Goal: Task Accomplishment & Management: Manage account settings

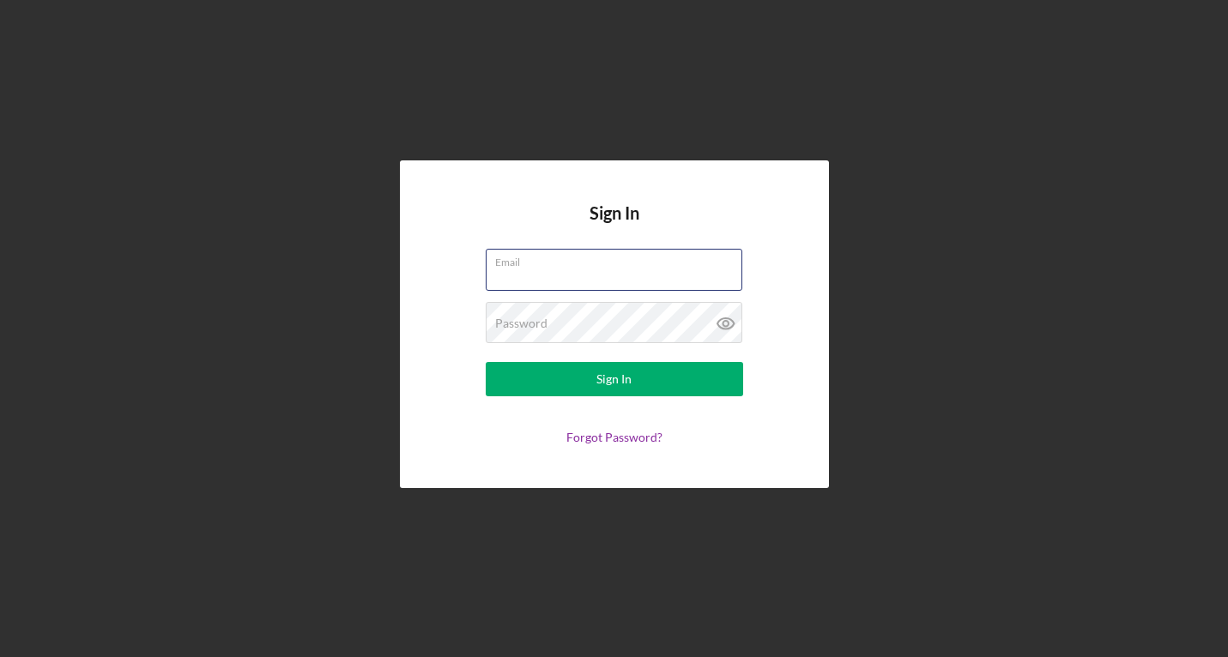
type input "[EMAIL_ADDRESS][DOMAIN_NAME]"
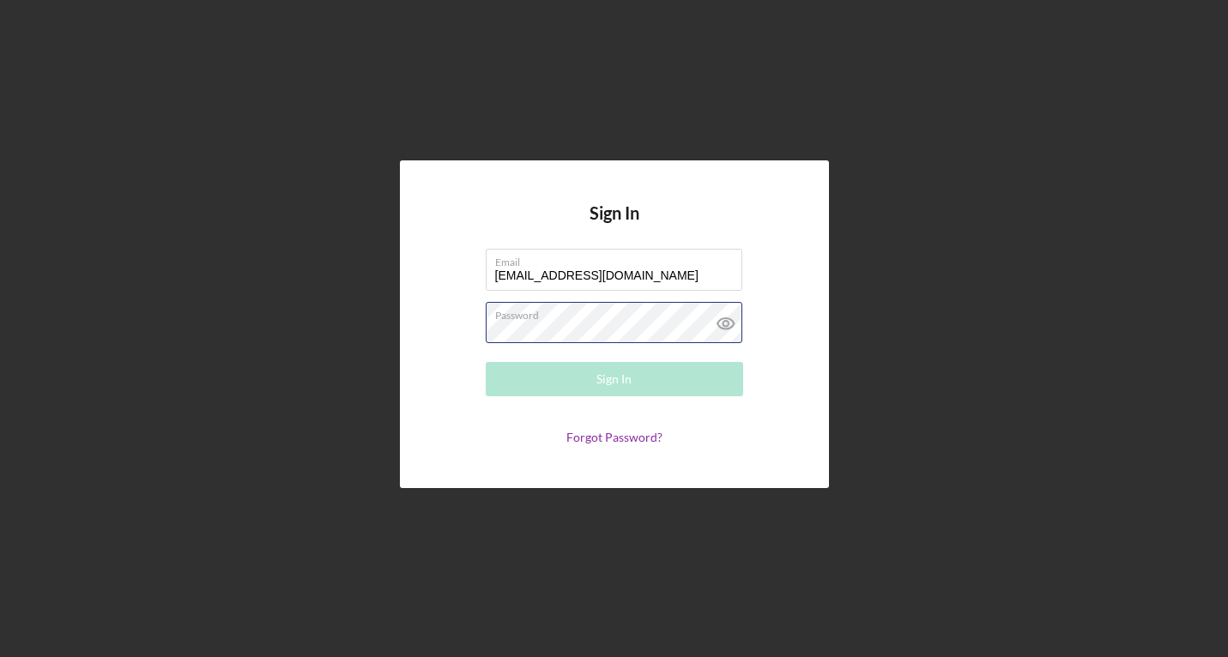
click at [614, 379] on button "Sign In" at bounding box center [614, 379] width 257 height 34
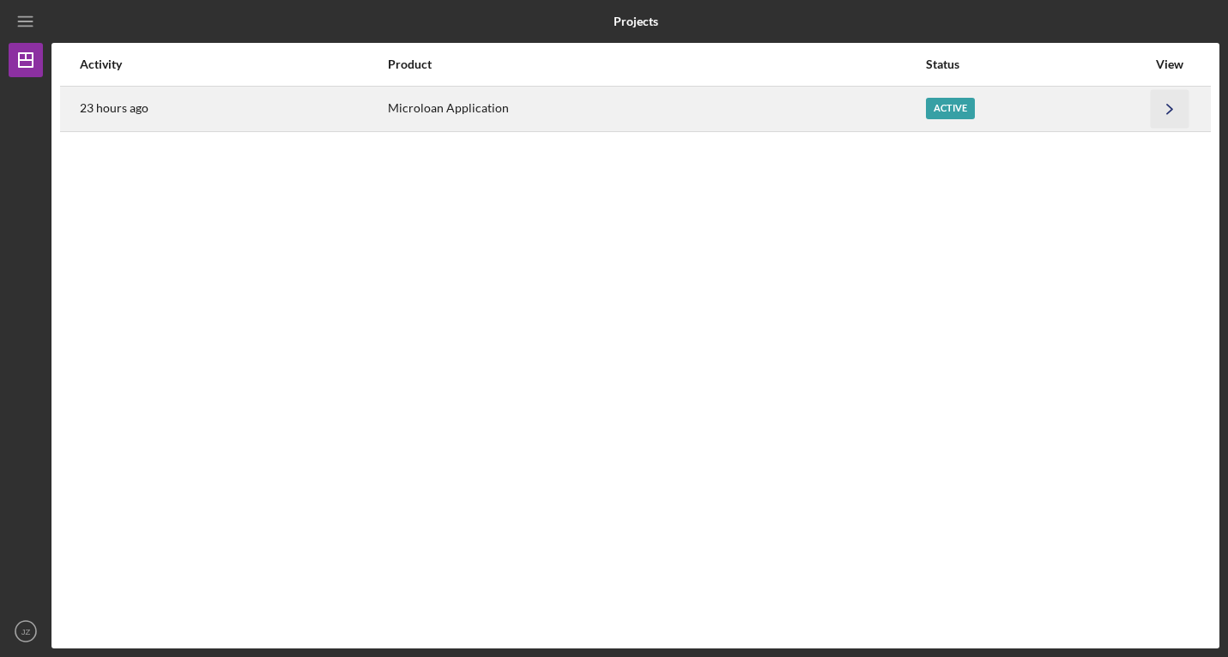
click at [1166, 113] on icon "Icon/Navigate" at bounding box center [1170, 108] width 39 height 39
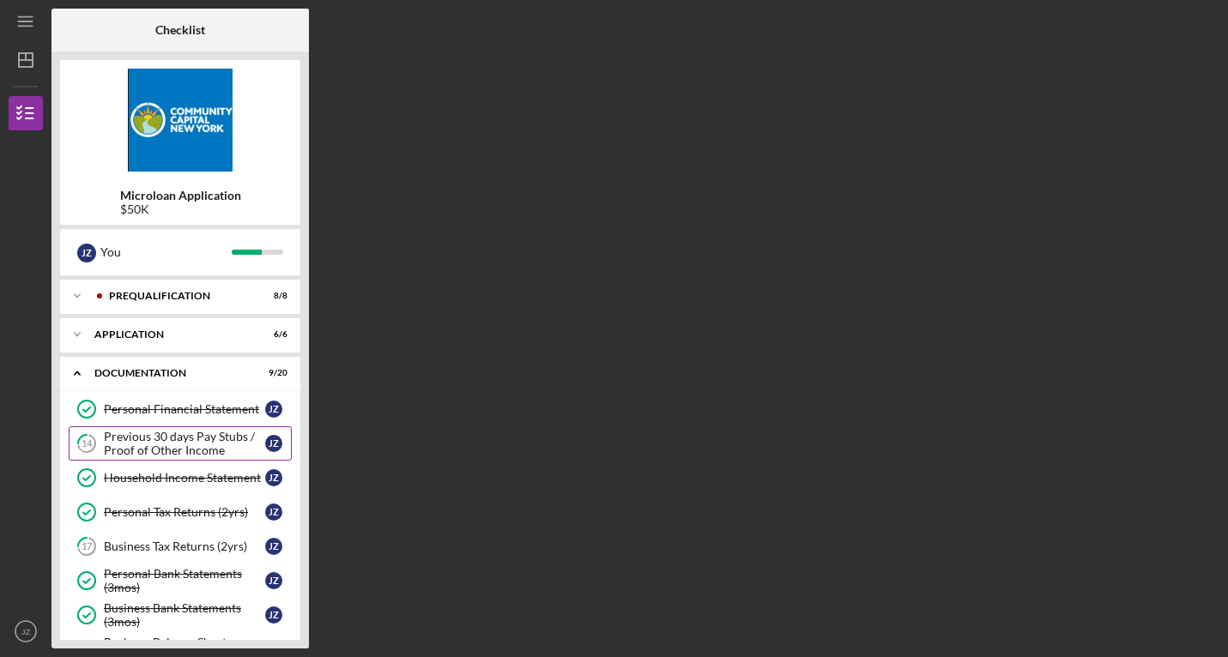
click at [161, 446] on div "Previous 30 days Pay Stubs / Proof of Other Income" at bounding box center [184, 443] width 161 height 27
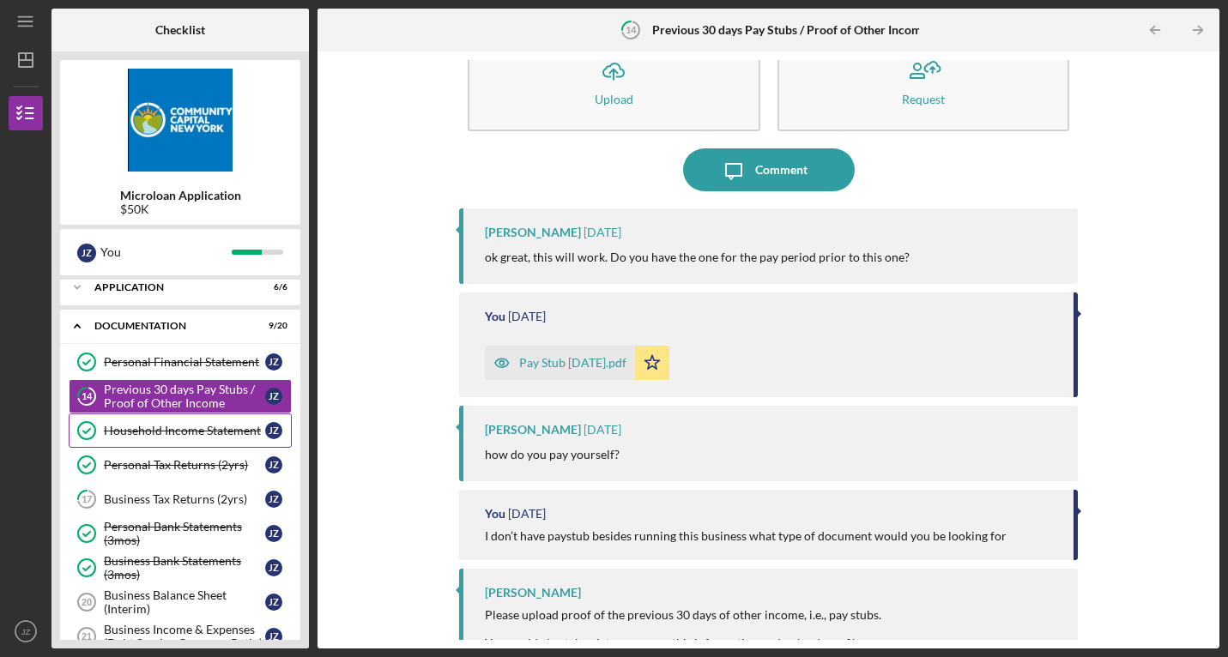
scroll to position [58, 0]
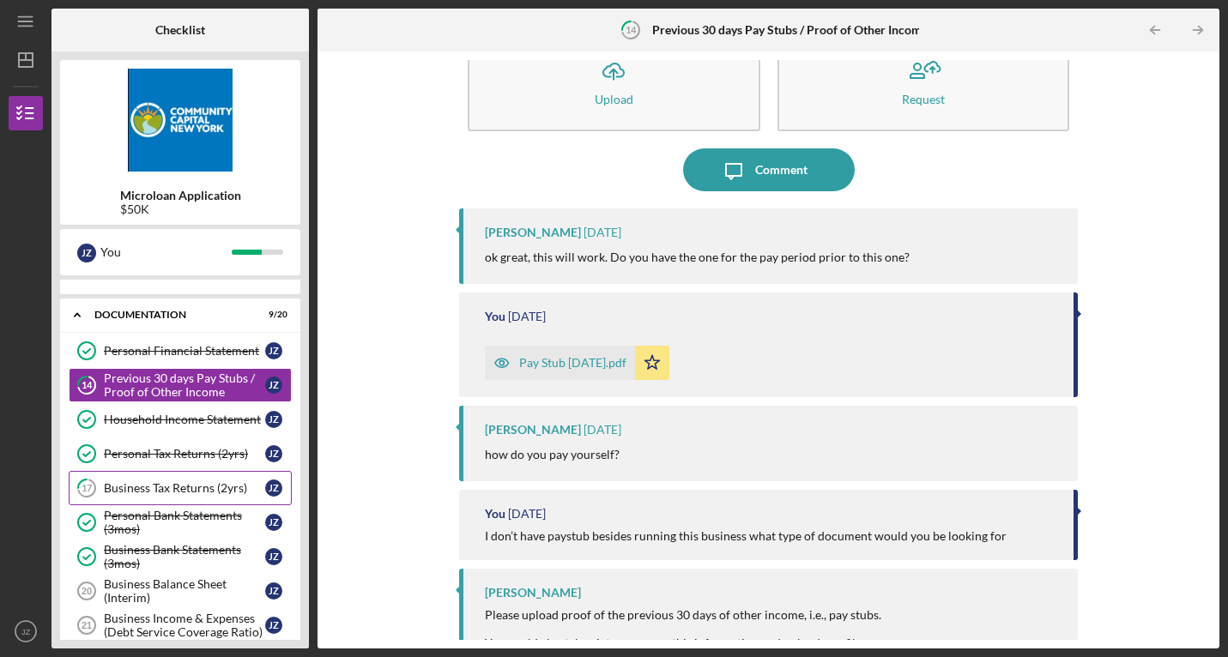
click at [176, 495] on link "17 Business Tax Returns (2yrs) J Z" at bounding box center [180, 488] width 223 height 34
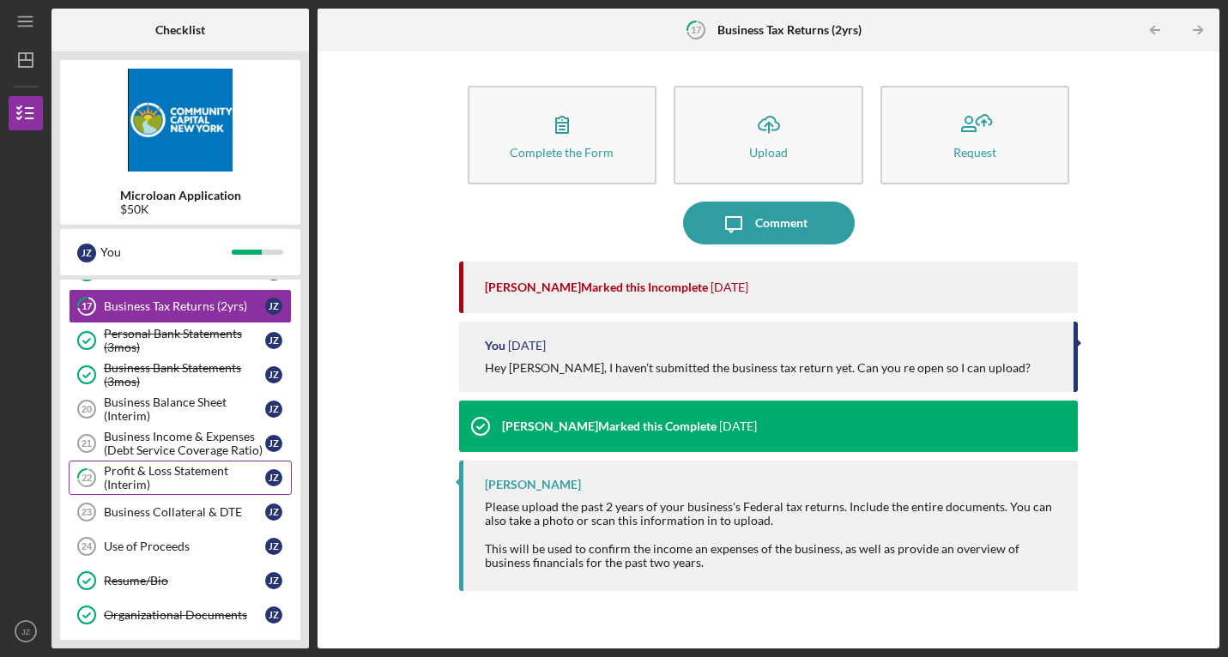
scroll to position [256, 0]
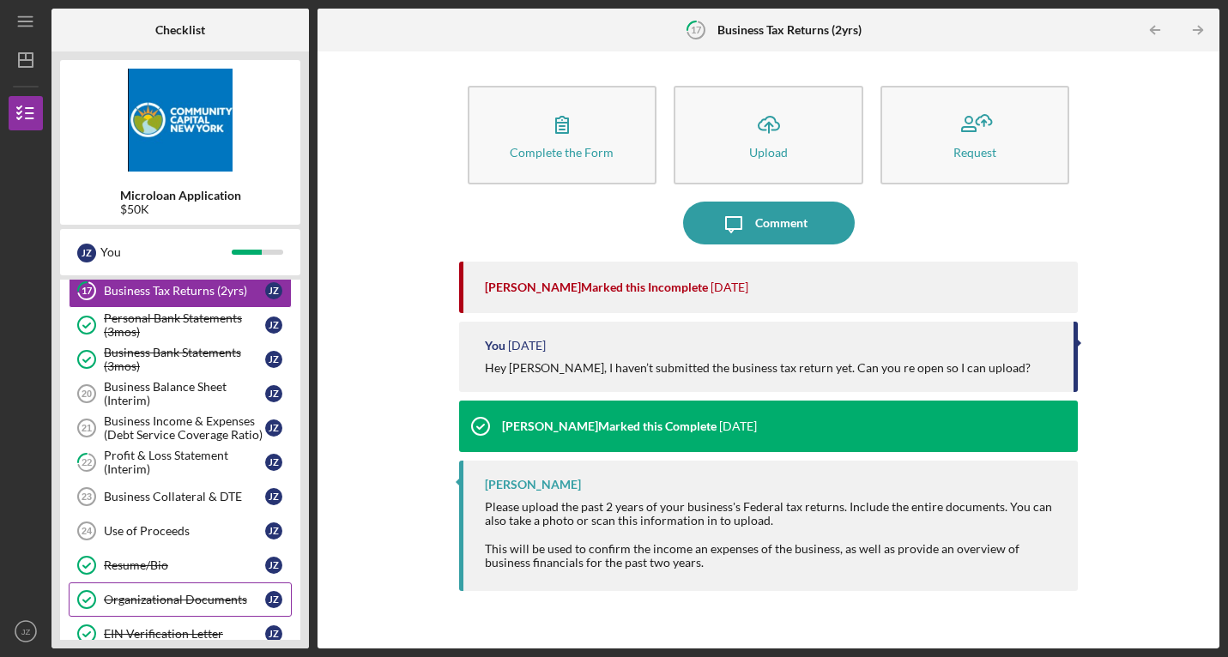
click at [155, 598] on div "Organizational Documents" at bounding box center [184, 600] width 161 height 14
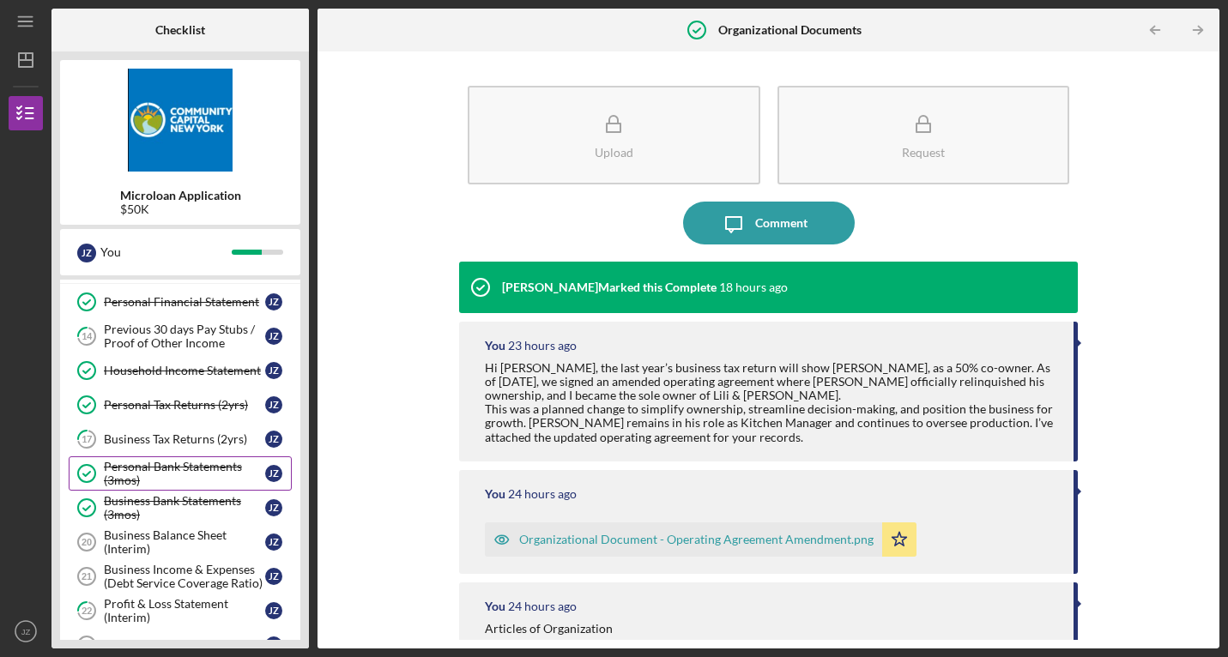
scroll to position [99, 0]
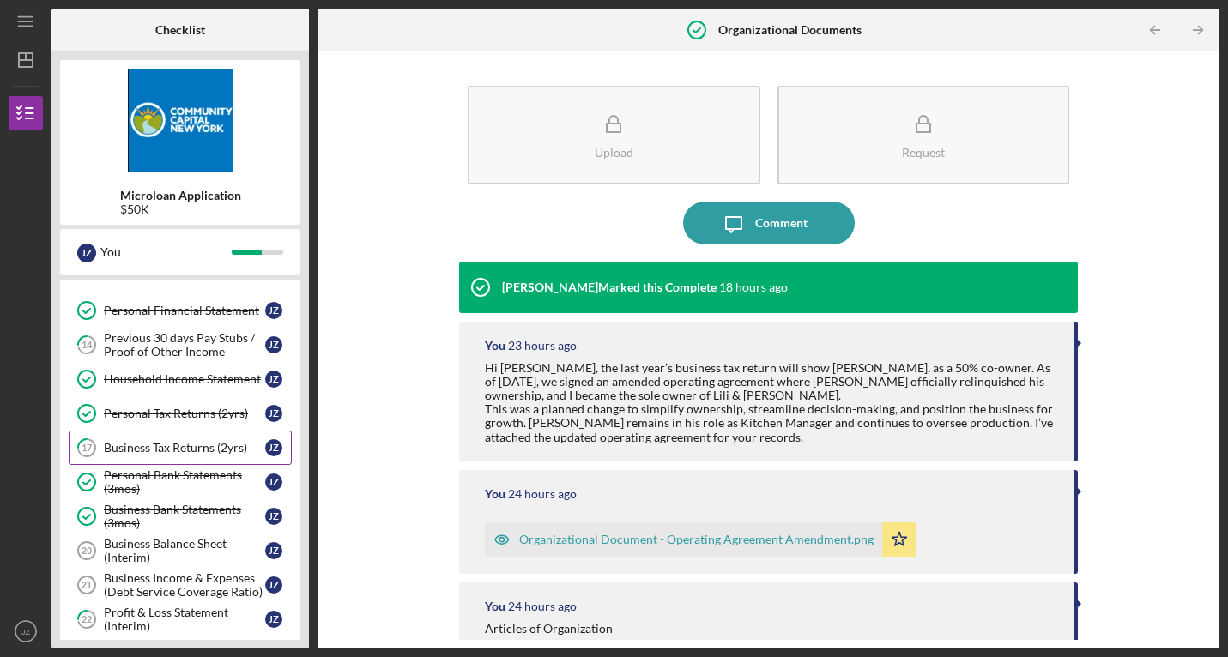
click at [166, 443] on div "Business Tax Returns (2yrs)" at bounding box center [184, 448] width 161 height 14
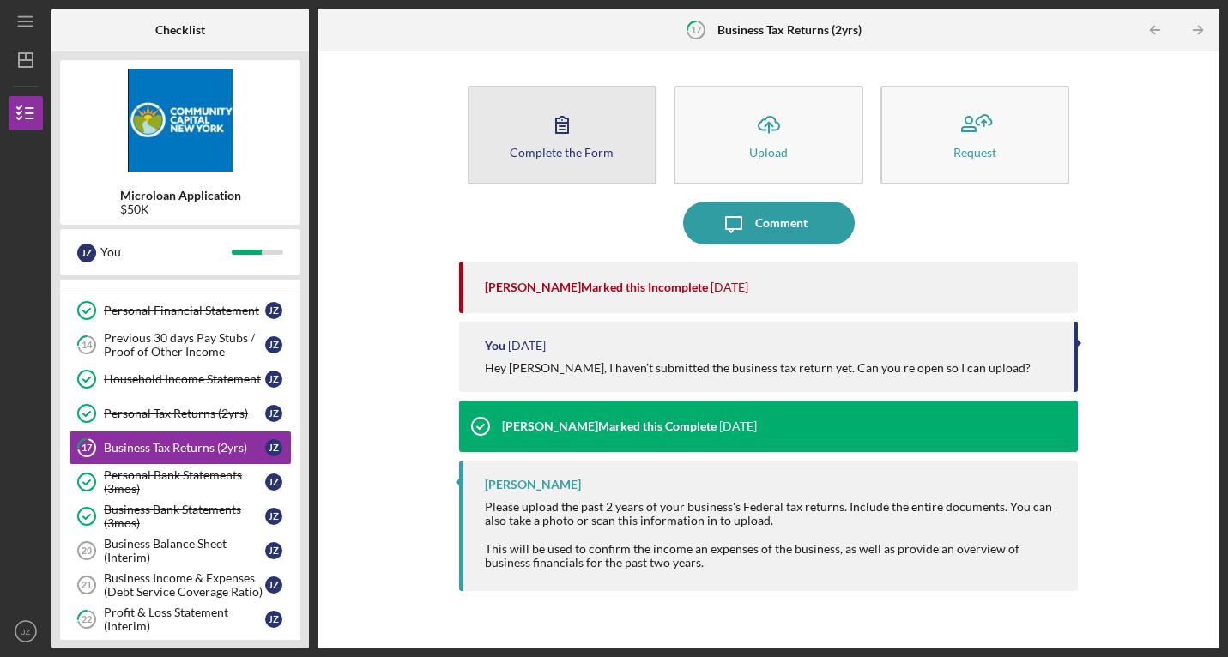
click at [553, 133] on icon "button" at bounding box center [562, 124] width 43 height 43
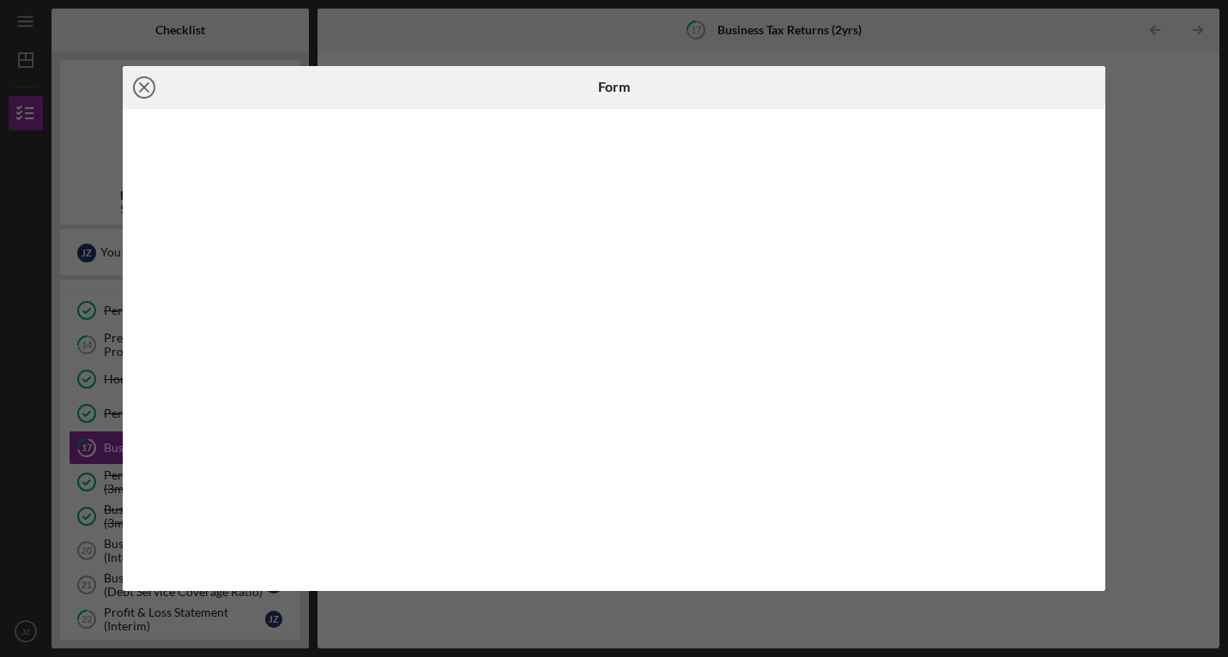
click at [144, 89] on icon "Icon/Close" at bounding box center [144, 87] width 43 height 43
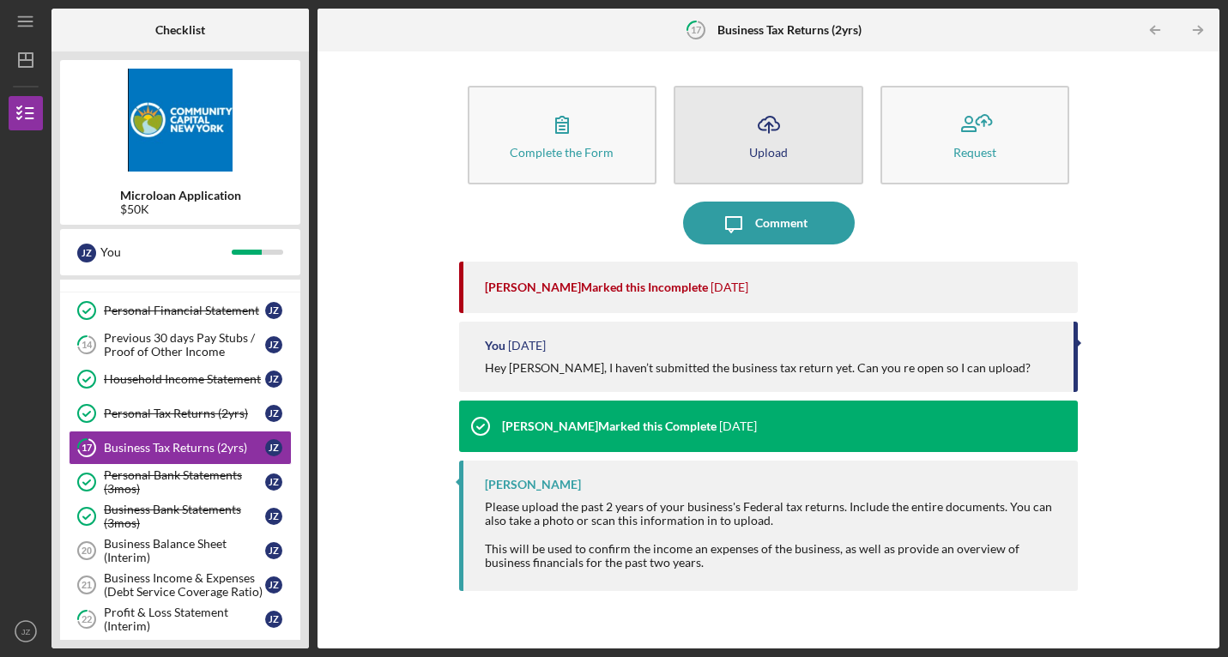
click at [808, 136] on button "Icon/Upload Upload" at bounding box center [769, 135] width 190 height 99
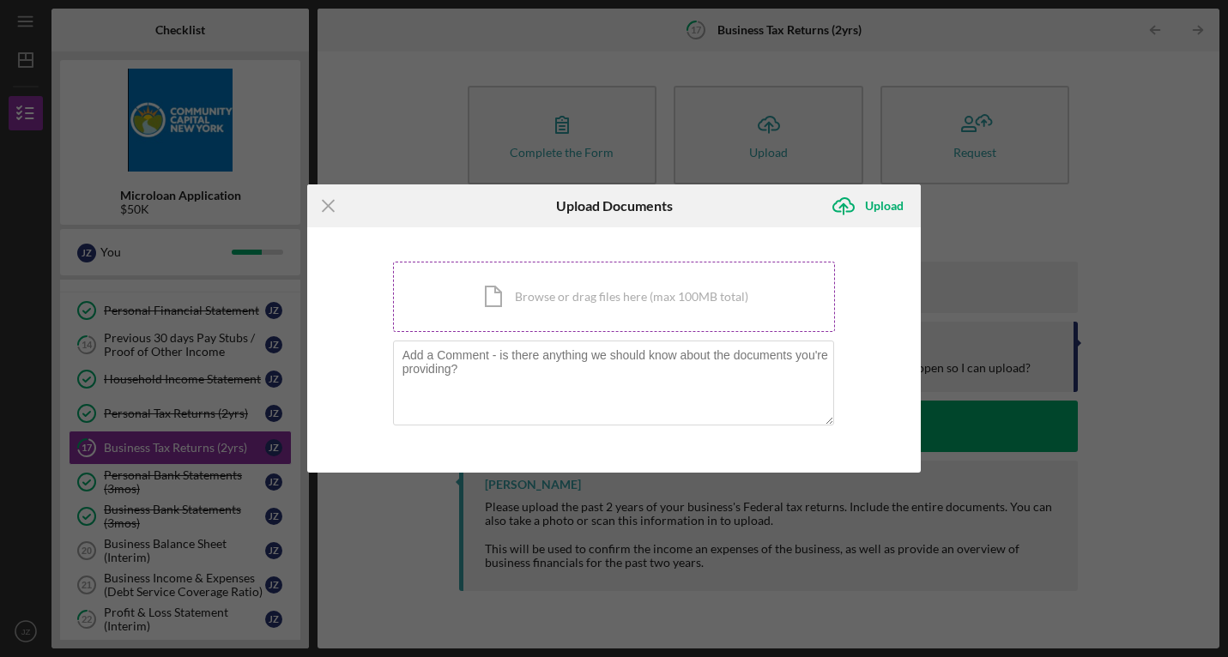
click at [470, 281] on div "Icon/Document Browse or drag files here (max 100MB total) Tap to choose files o…" at bounding box center [614, 297] width 443 height 70
click at [322, 203] on icon "Icon/Menu Close" at bounding box center [328, 205] width 43 height 43
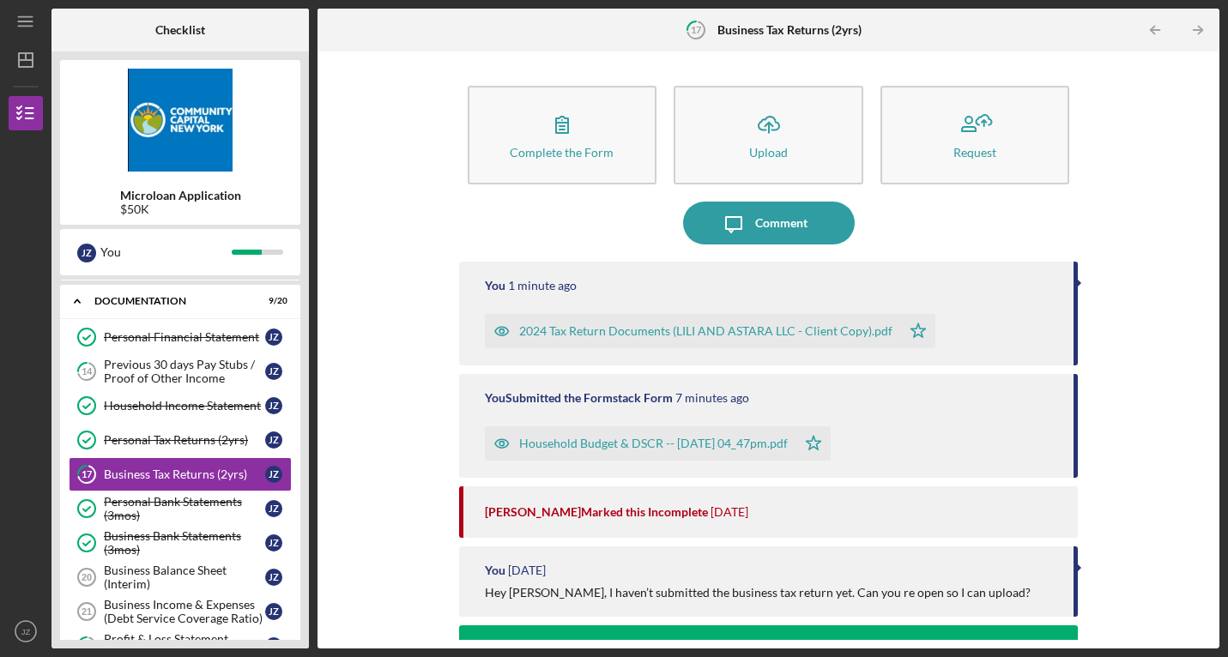
click at [632, 446] on div "Household Budget & DSCR -- 2025-08-12 04_47pm.pdf" at bounding box center [653, 444] width 269 height 14
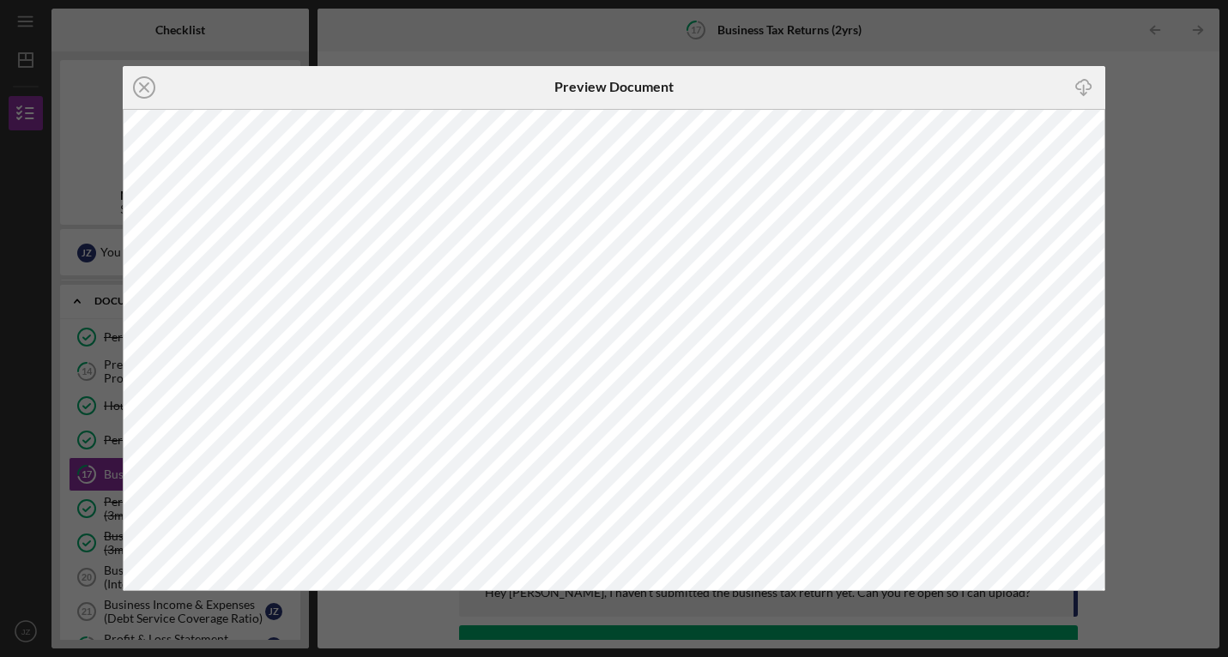
click at [1079, 87] on icon "Icon/Download" at bounding box center [1083, 87] width 39 height 39
click at [1216, 292] on div "Icon/Close Preview Document Icon/Download" at bounding box center [614, 328] width 1228 height 657
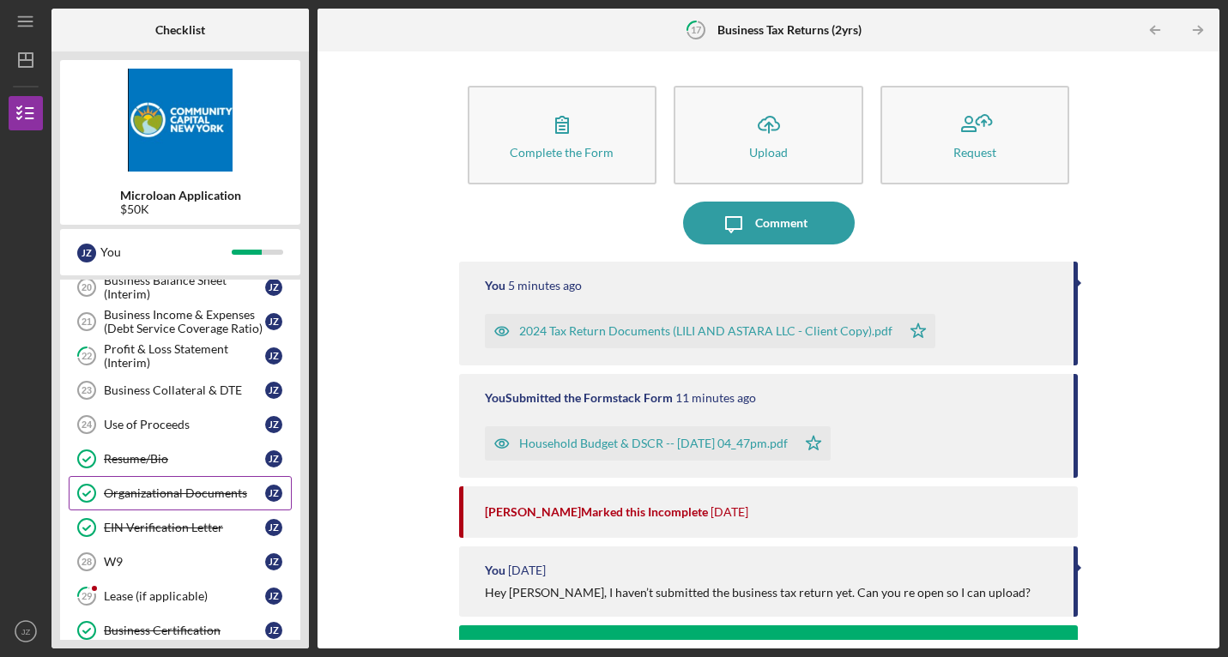
scroll to position [366, 0]
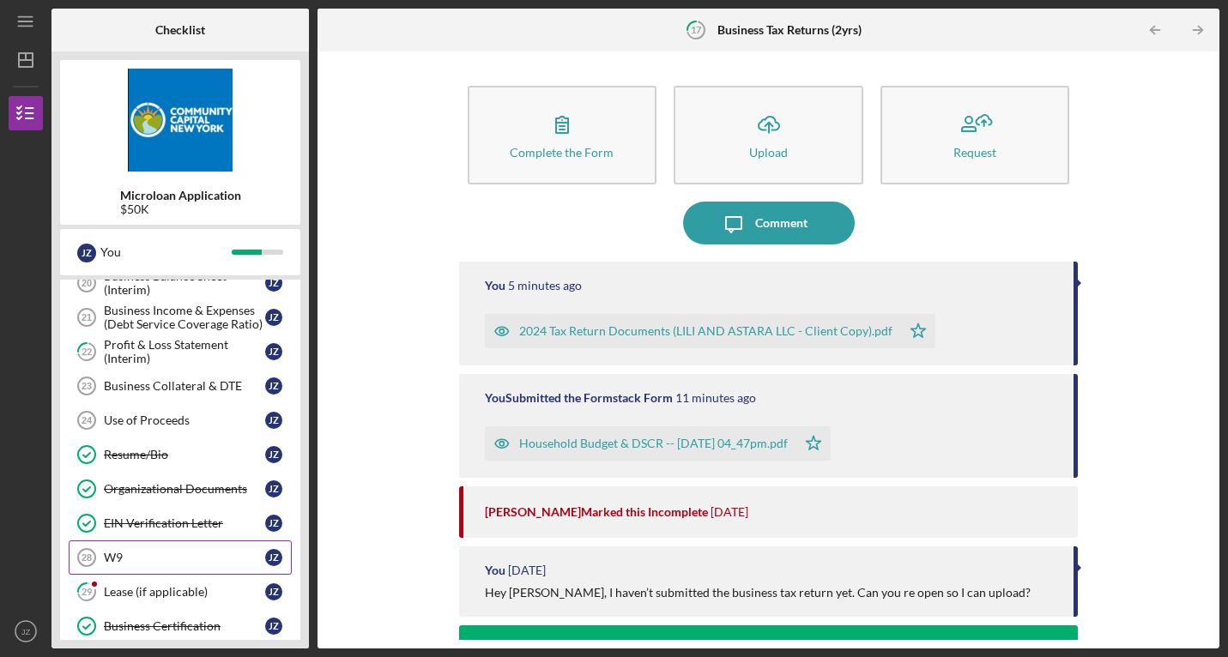
click at [154, 552] on div "W9" at bounding box center [184, 558] width 161 height 14
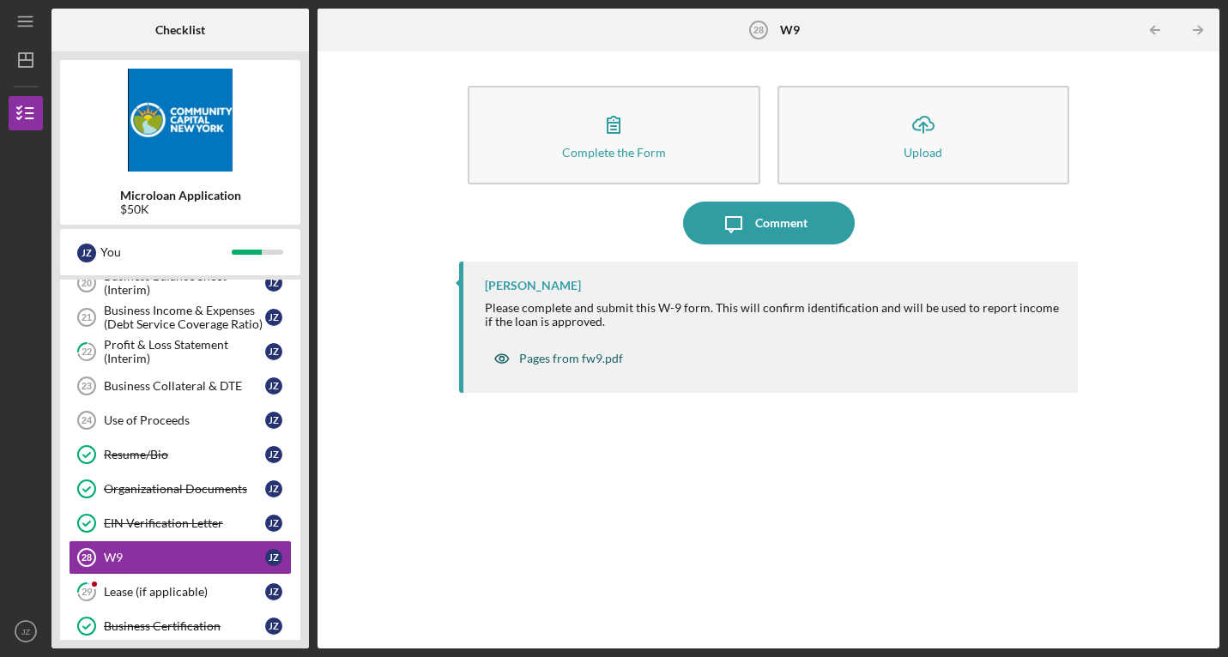
click at [555, 356] on div "Pages from fw9.pdf" at bounding box center [571, 359] width 104 height 14
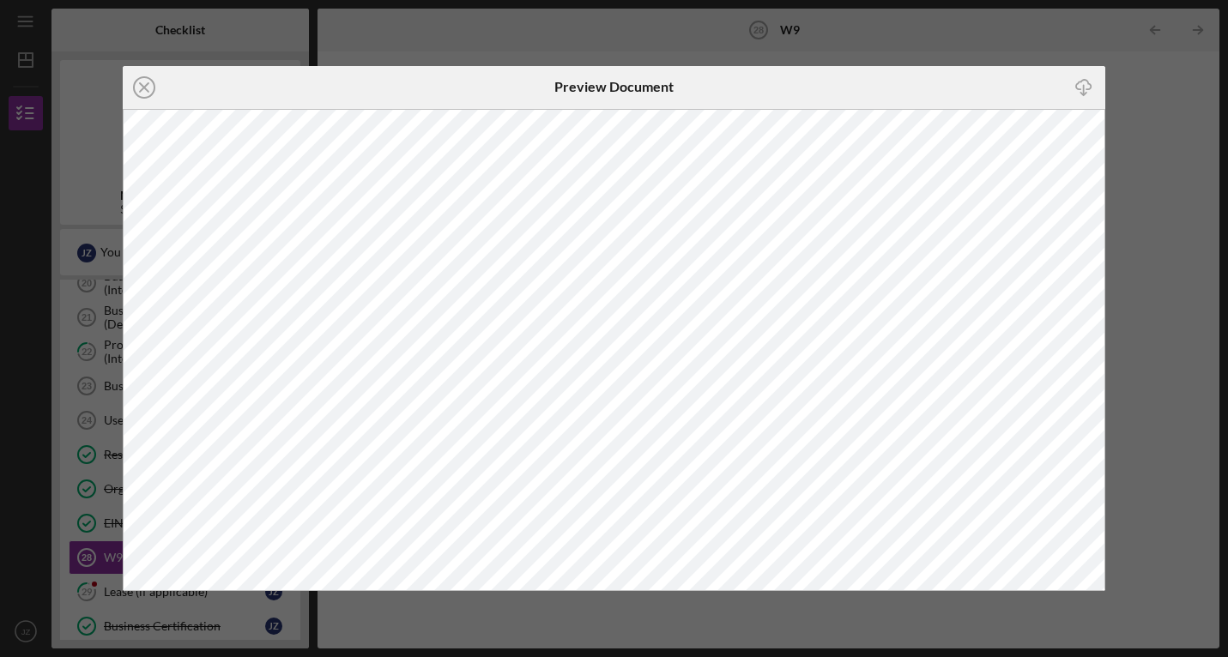
click at [141, 88] on icon "Icon/Close" at bounding box center [144, 87] width 43 height 43
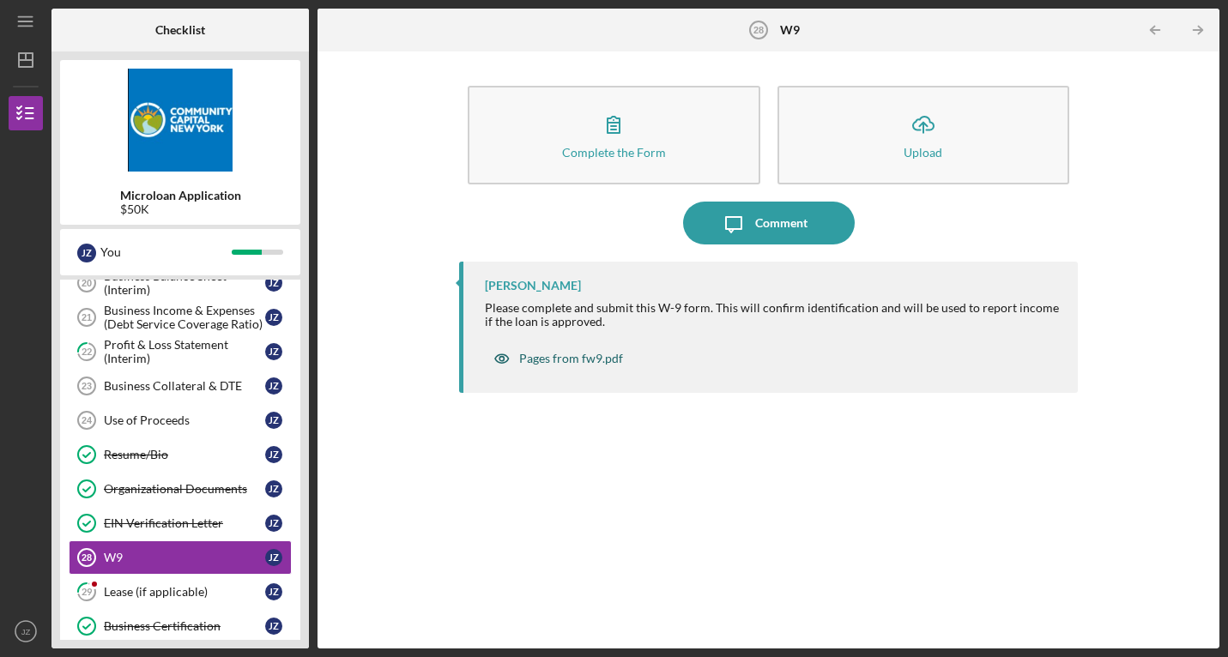
click at [595, 363] on div "Pages from fw9.pdf" at bounding box center [571, 359] width 104 height 14
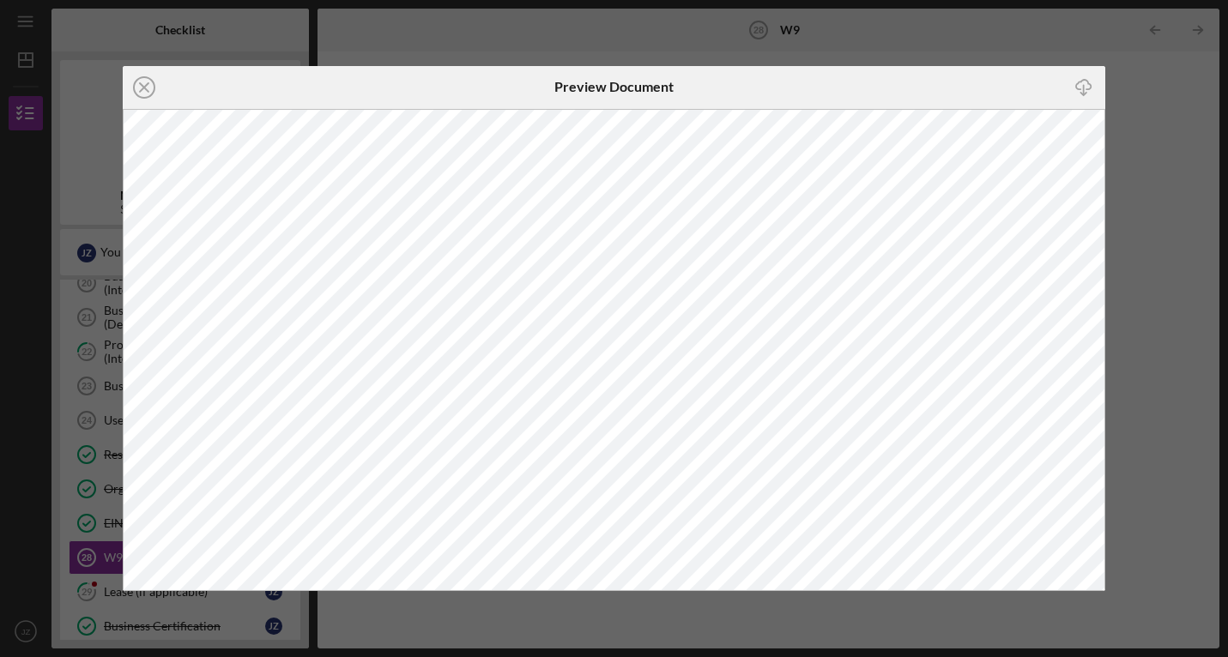
click at [1086, 88] on icon "Icon/Download" at bounding box center [1083, 87] width 39 height 39
click at [102, 591] on div "Icon/Close Preview Document Icon/Download" at bounding box center [614, 328] width 1228 height 657
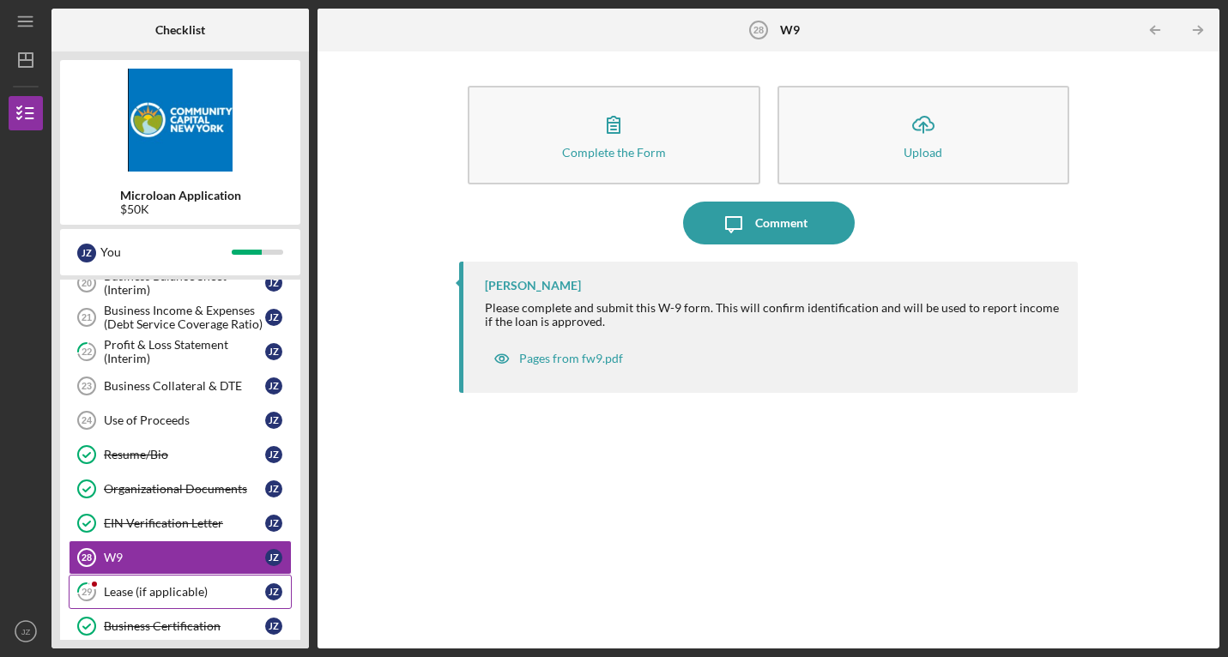
click at [117, 596] on div "Lease (if applicable)" at bounding box center [184, 592] width 161 height 14
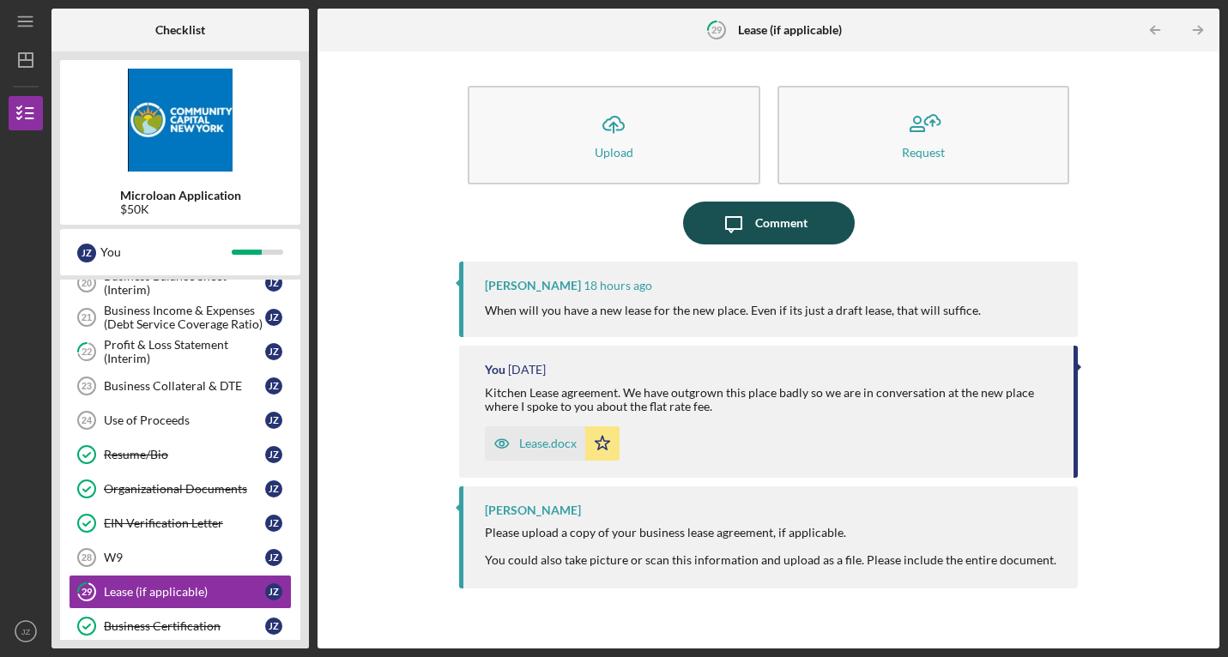
click at [762, 227] on div "Comment" at bounding box center [781, 223] width 52 height 43
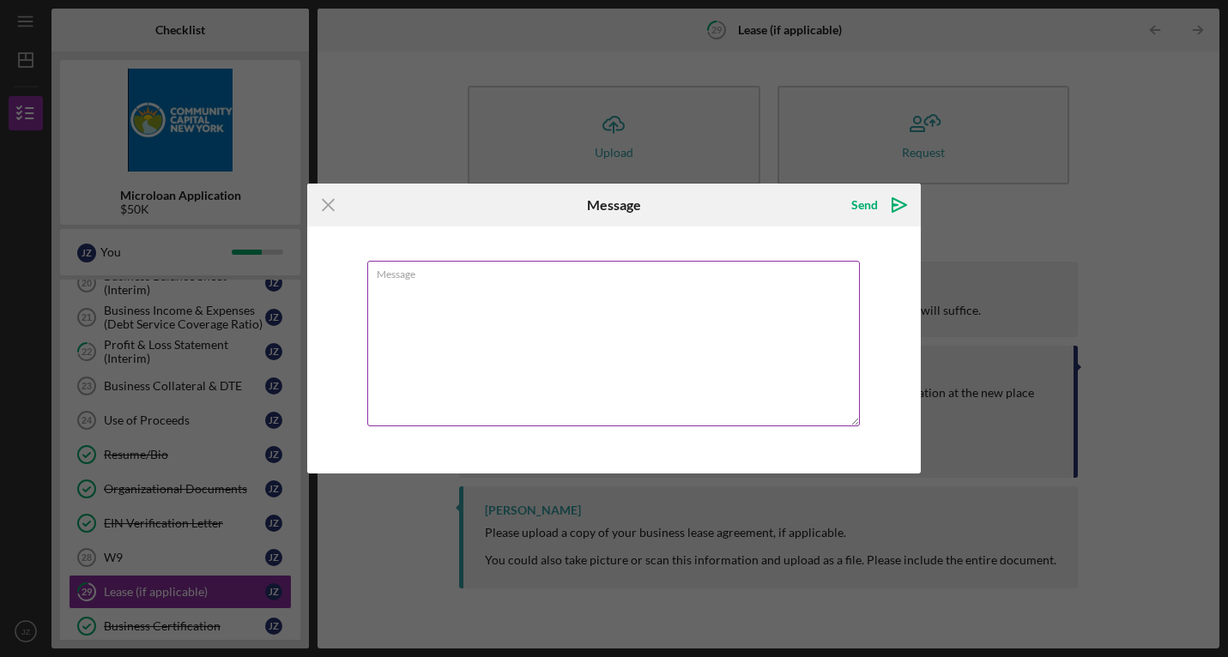
click at [631, 343] on textarea "Message" at bounding box center [613, 344] width 493 height 166
type textarea "we are in discussion"
click at [330, 208] on line at bounding box center [328, 205] width 11 height 11
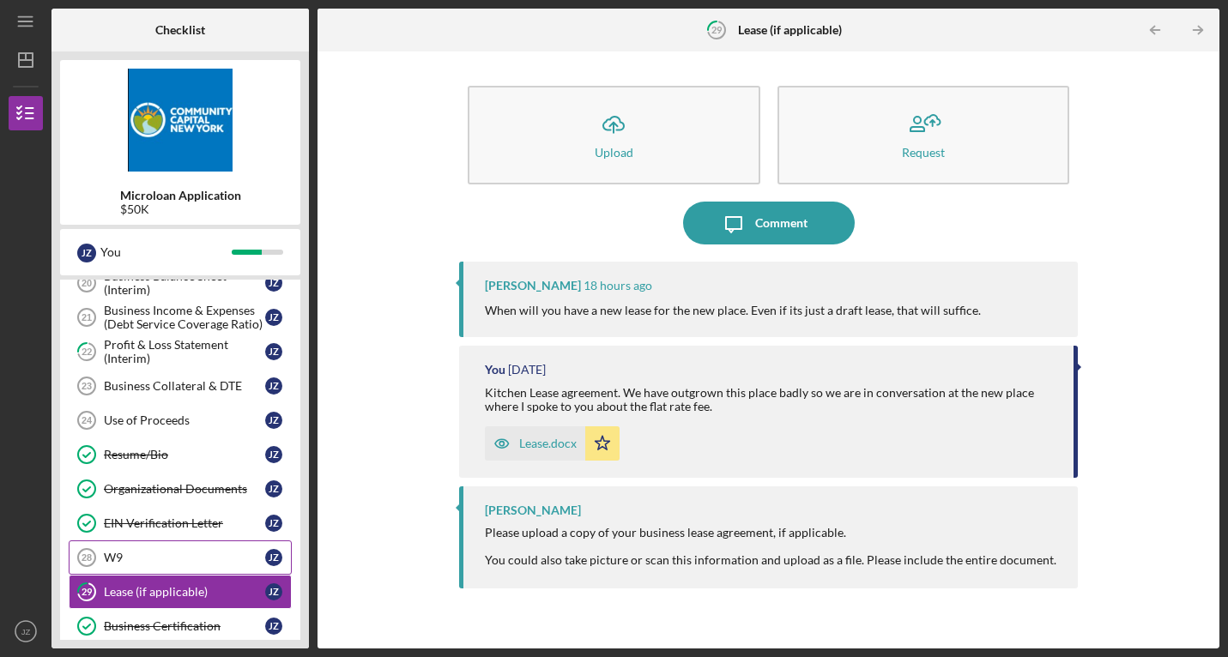
click at [133, 561] on div "W9" at bounding box center [184, 558] width 161 height 14
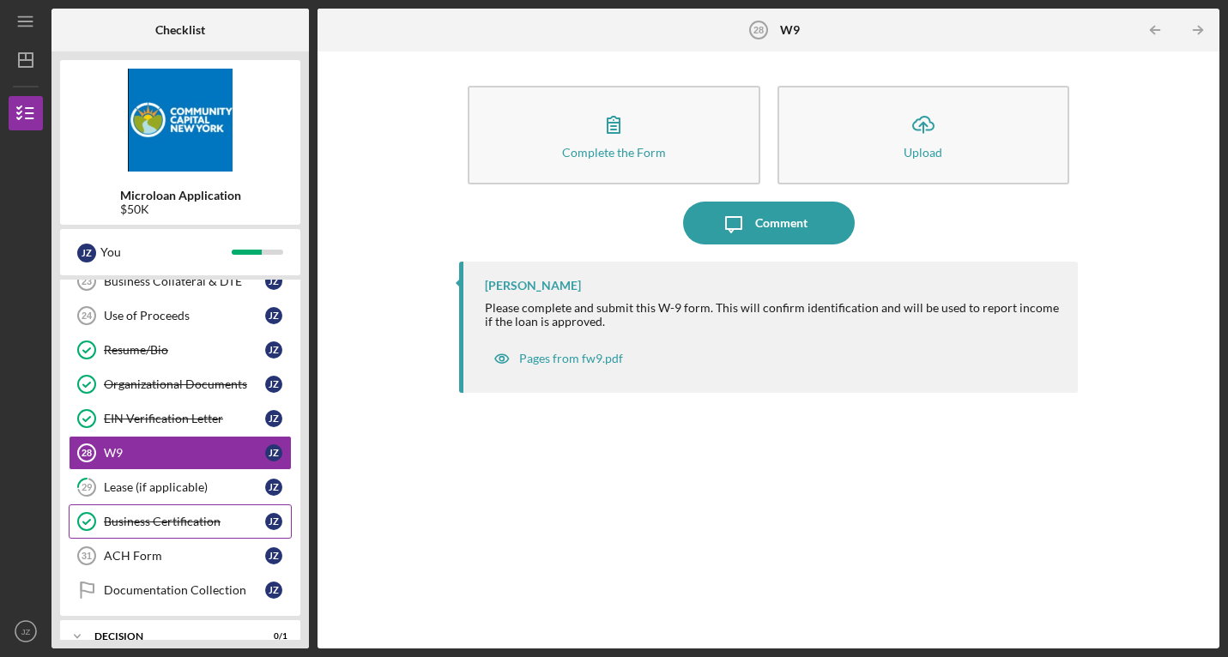
scroll to position [474, 0]
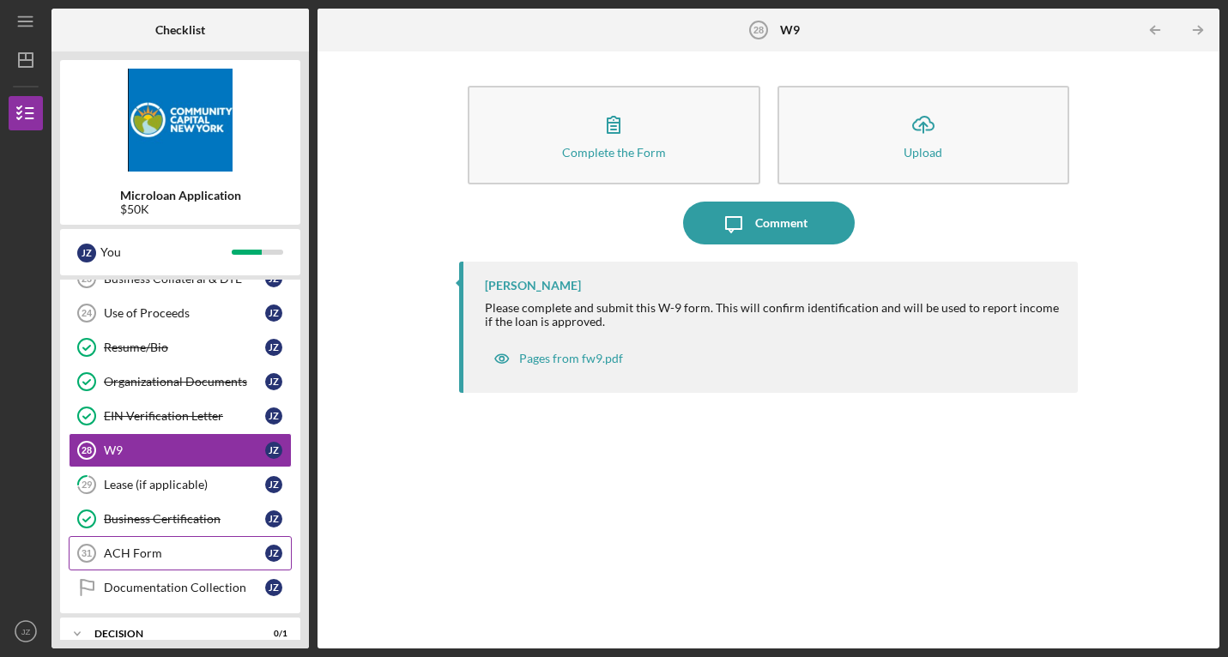
click at [181, 554] on div "ACH Form" at bounding box center [184, 554] width 161 height 14
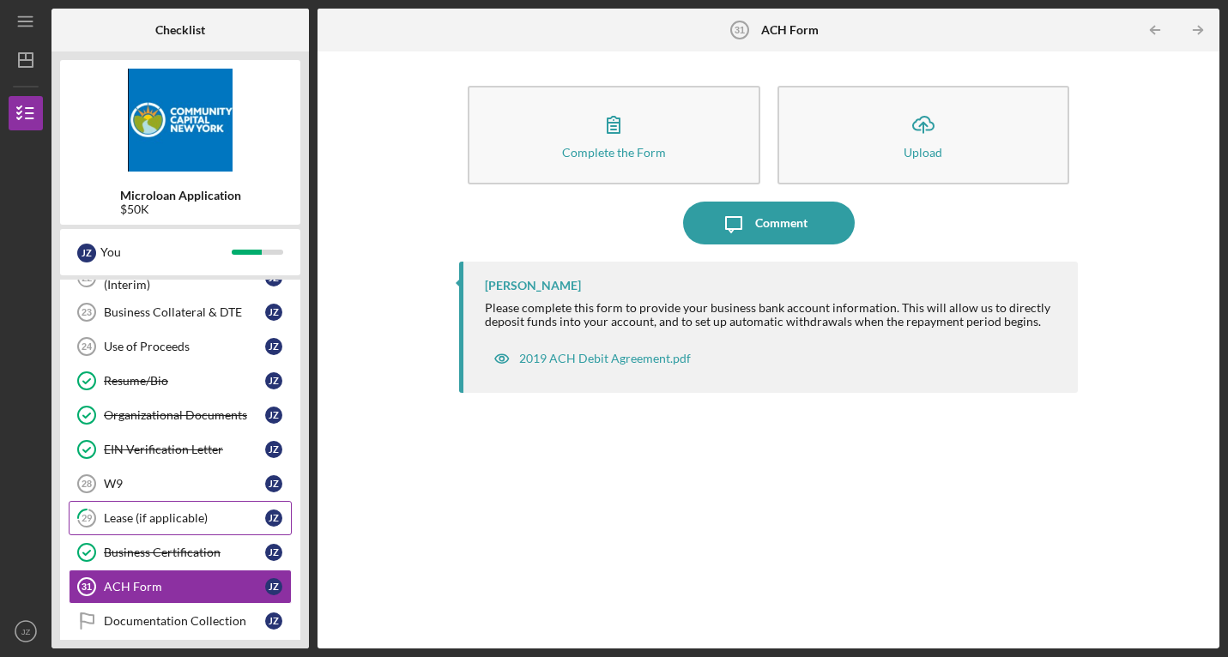
scroll to position [432, 0]
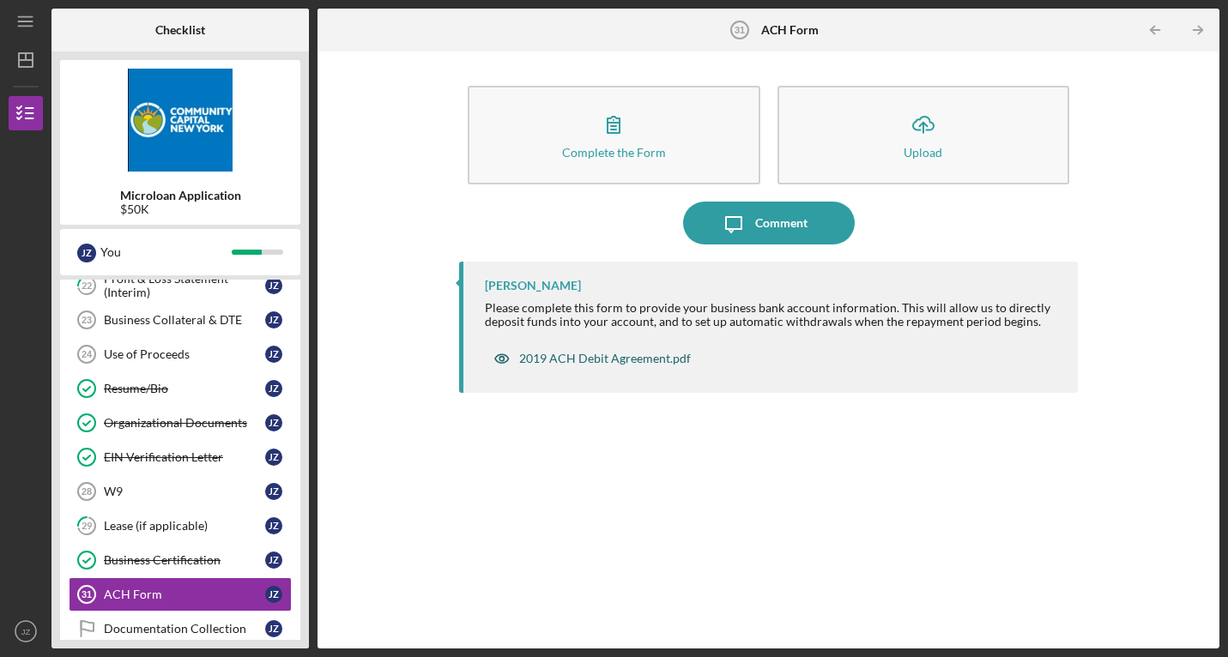
click at [599, 357] on div "2019 ACH Debit Agreement.pdf" at bounding box center [605, 359] width 172 height 14
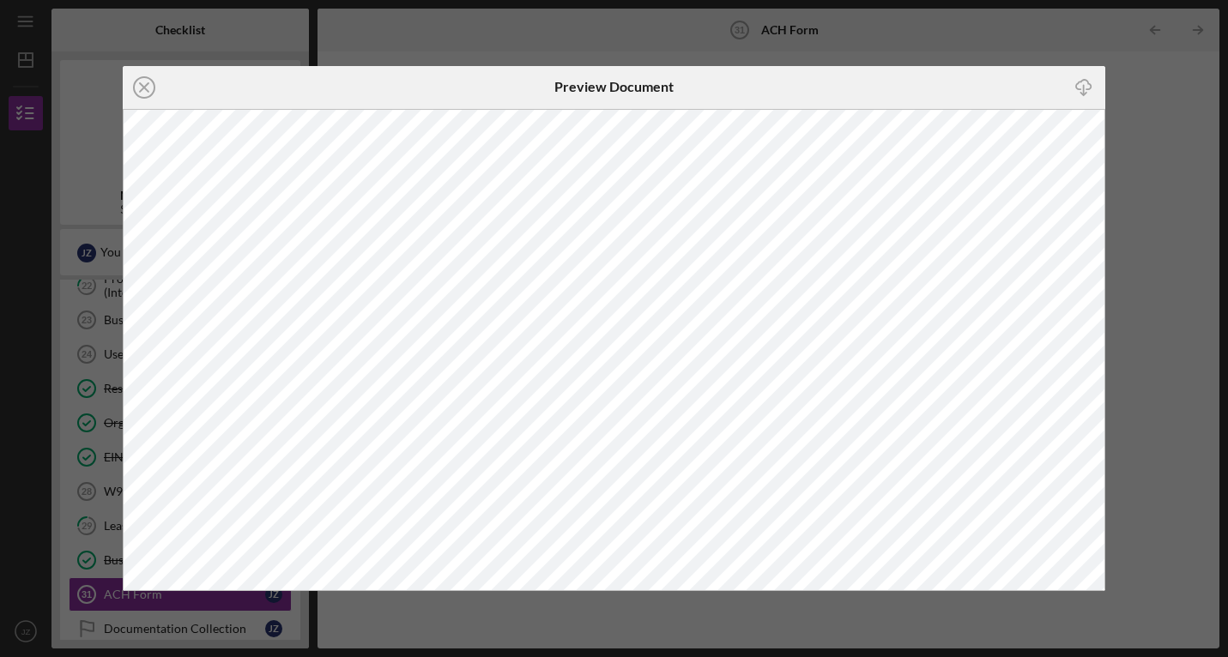
click at [1087, 81] on icon "button" at bounding box center [1083, 84] width 15 height 9
click at [1172, 224] on div "Icon/Close Preview Document Icon/Download" at bounding box center [614, 328] width 1228 height 657
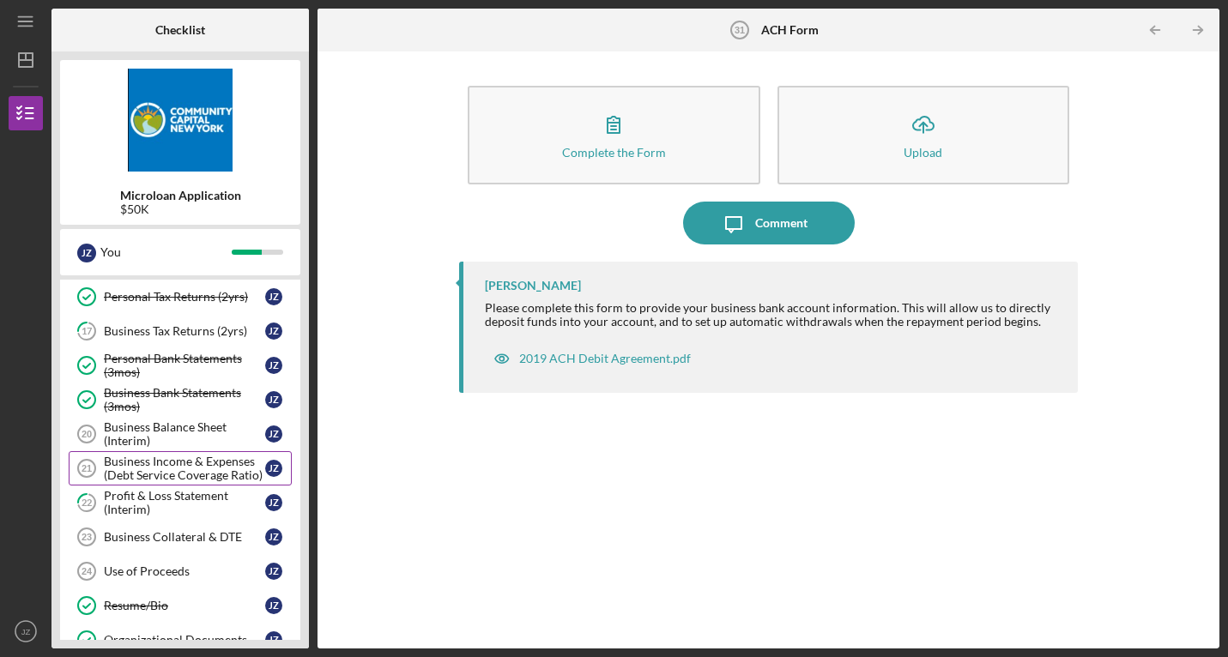
scroll to position [218, 0]
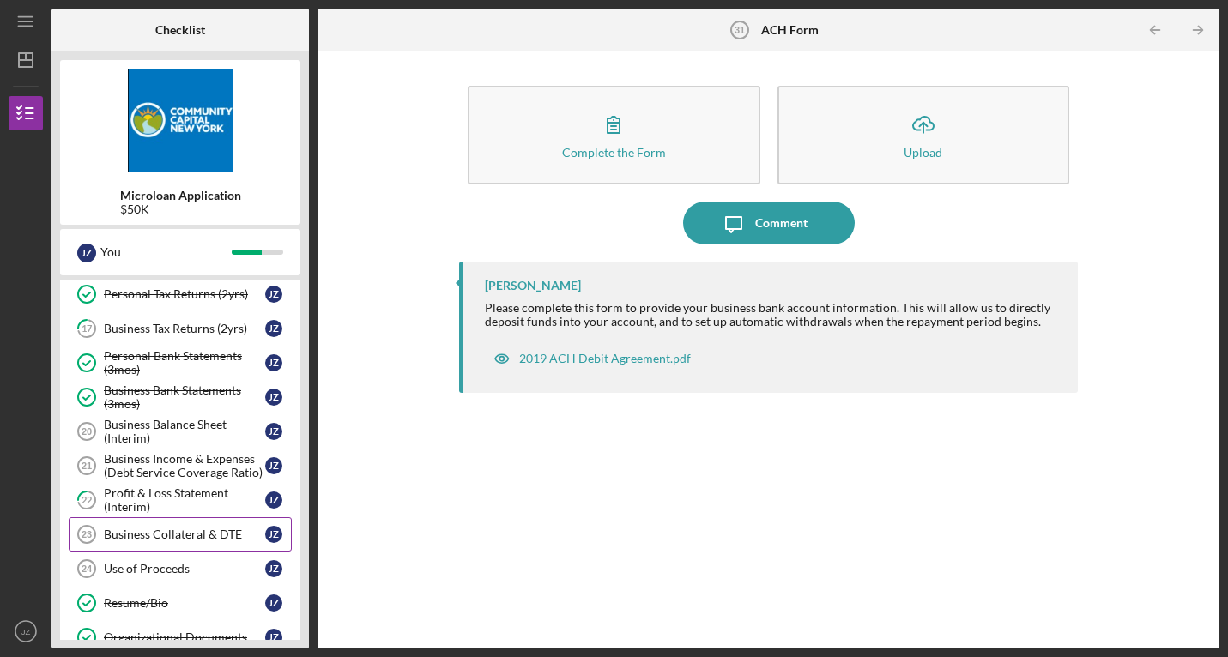
click at [173, 538] on div "Business Collateral & DTE" at bounding box center [184, 535] width 161 height 14
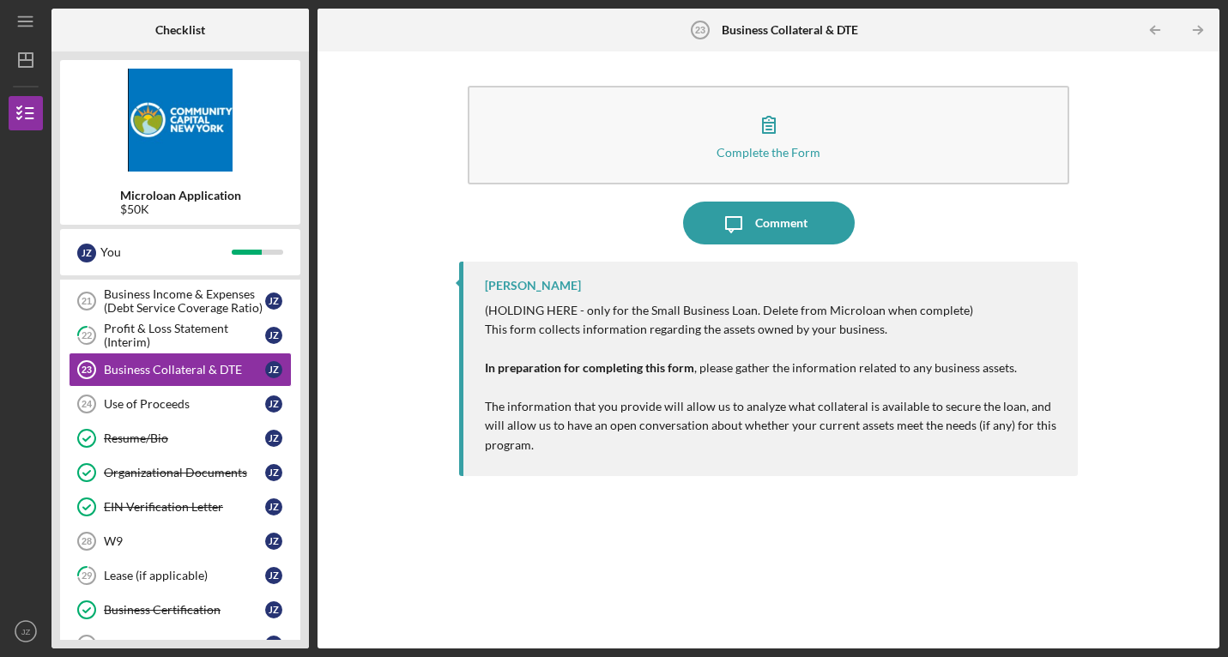
scroll to position [381, 0]
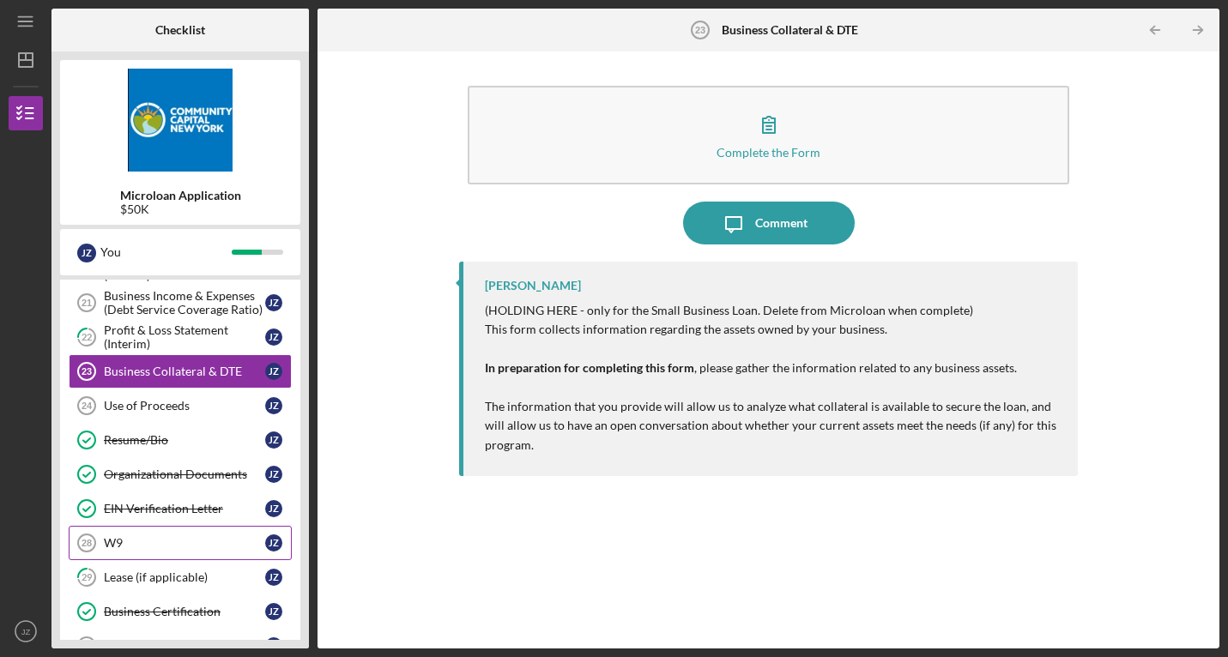
click at [123, 547] on div "W9" at bounding box center [184, 543] width 161 height 14
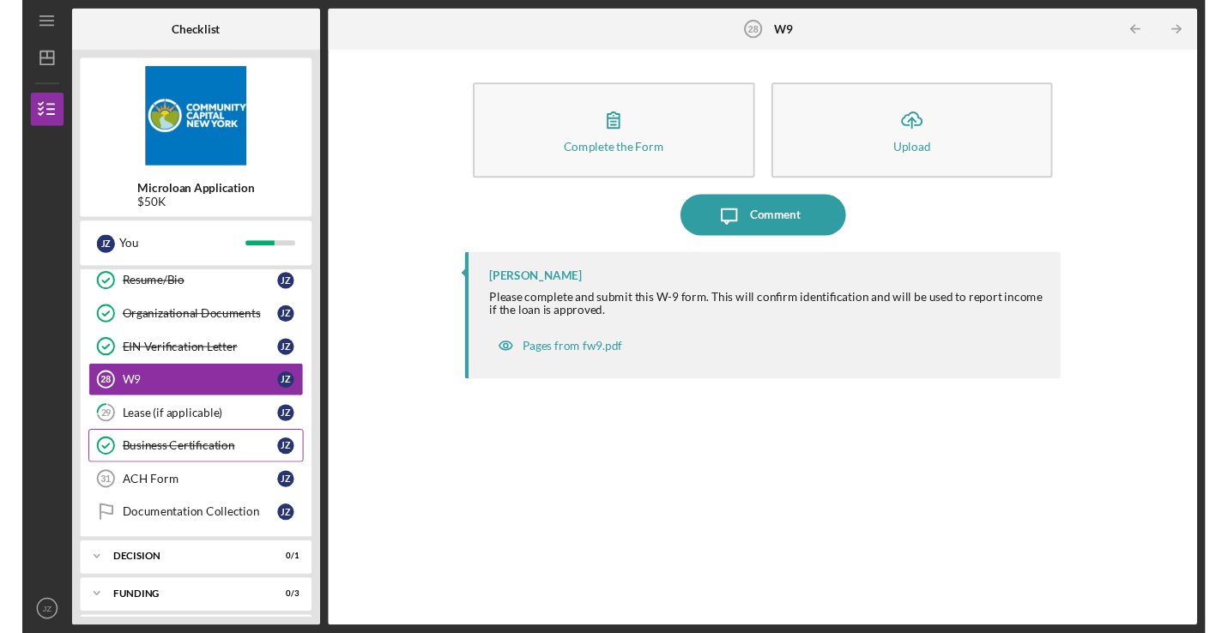
scroll to position [531, 0]
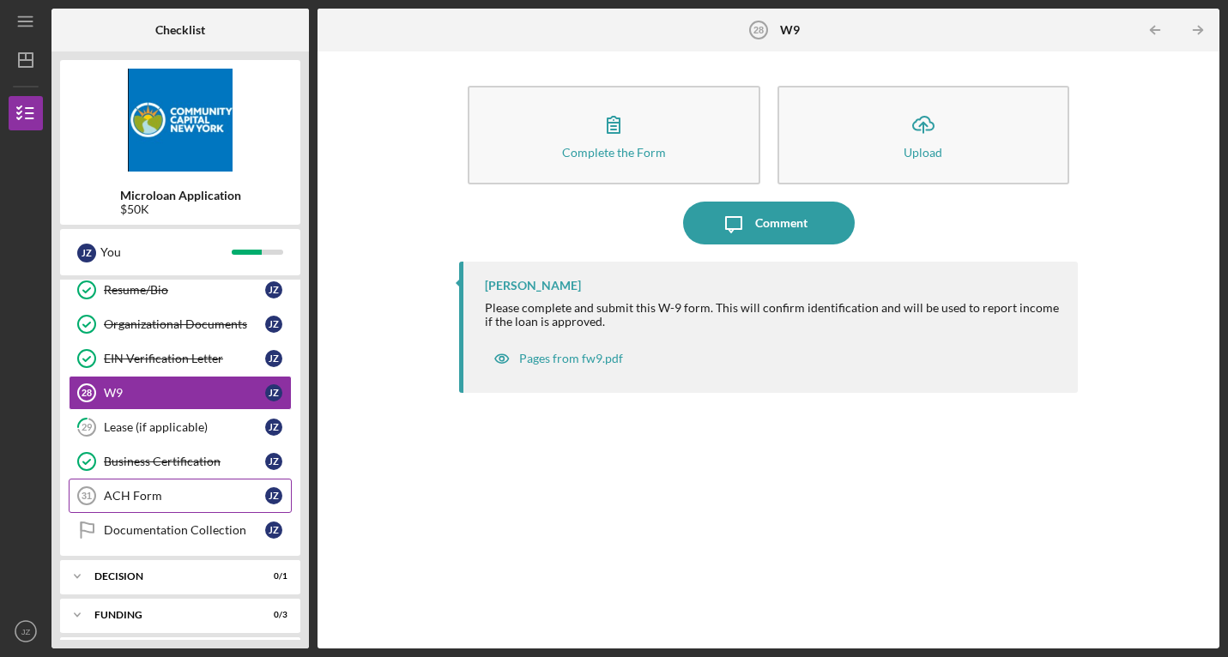
click at [157, 491] on div "ACH Form" at bounding box center [184, 496] width 161 height 14
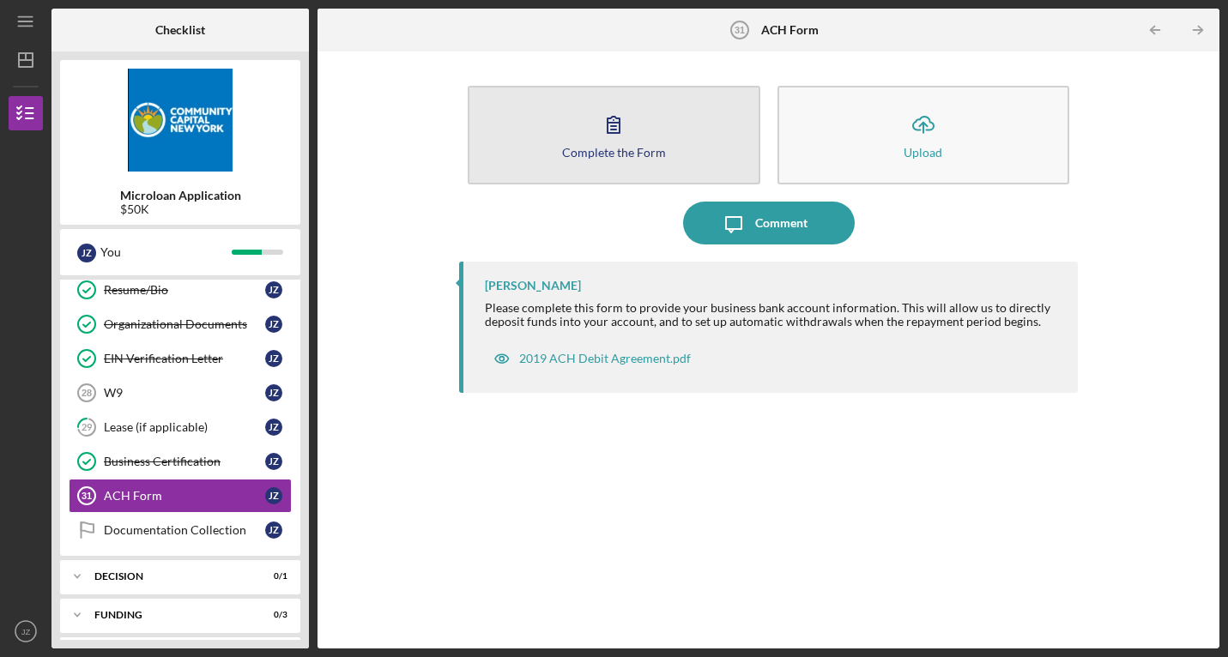
click at [644, 130] on button "Complete the Form Form" at bounding box center [614, 135] width 293 height 99
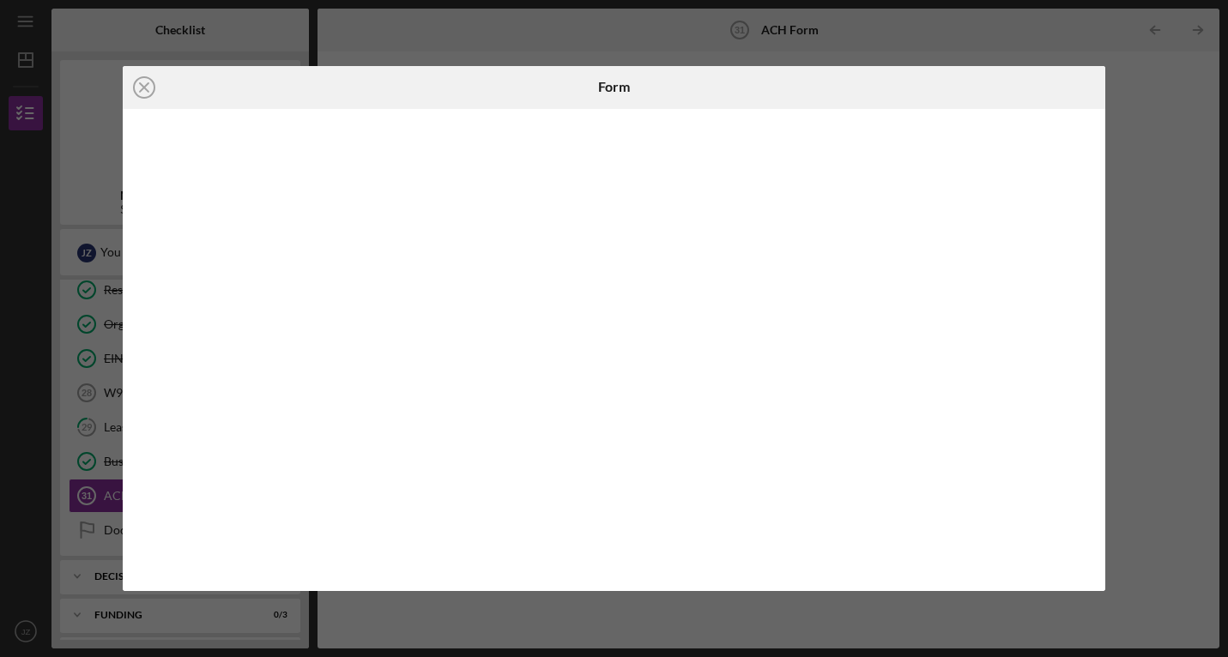
click at [1209, 603] on div "Icon/Close Form" at bounding box center [614, 328] width 1228 height 657
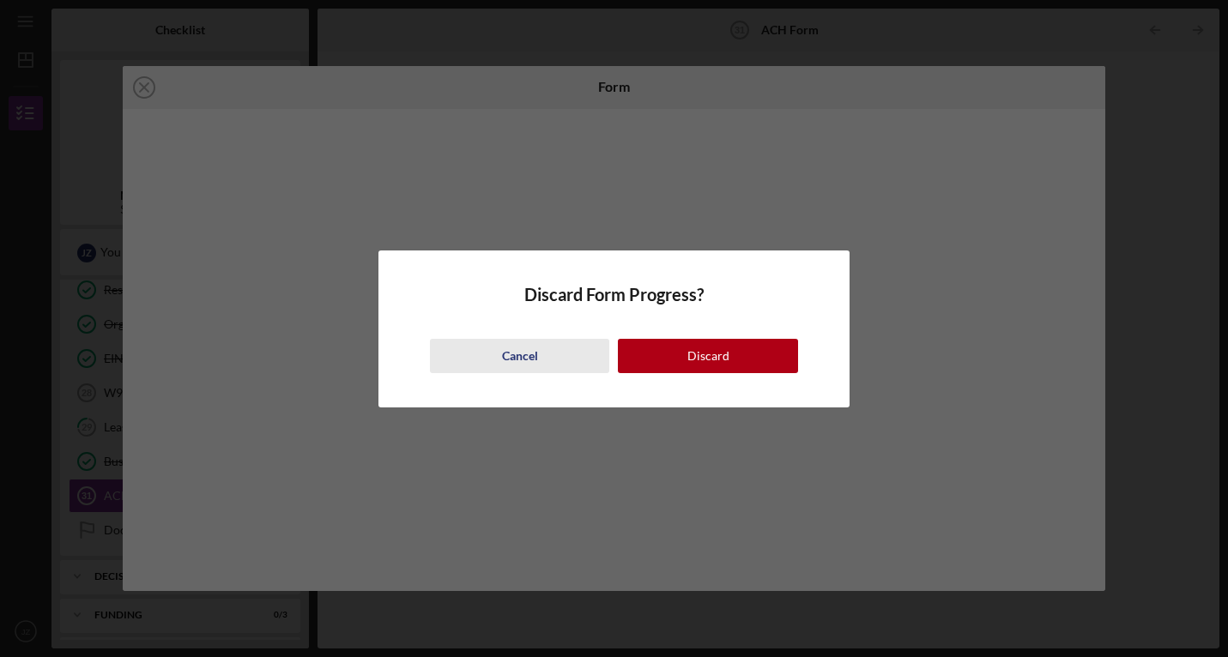
click at [511, 355] on div "Cancel" at bounding box center [520, 356] width 36 height 34
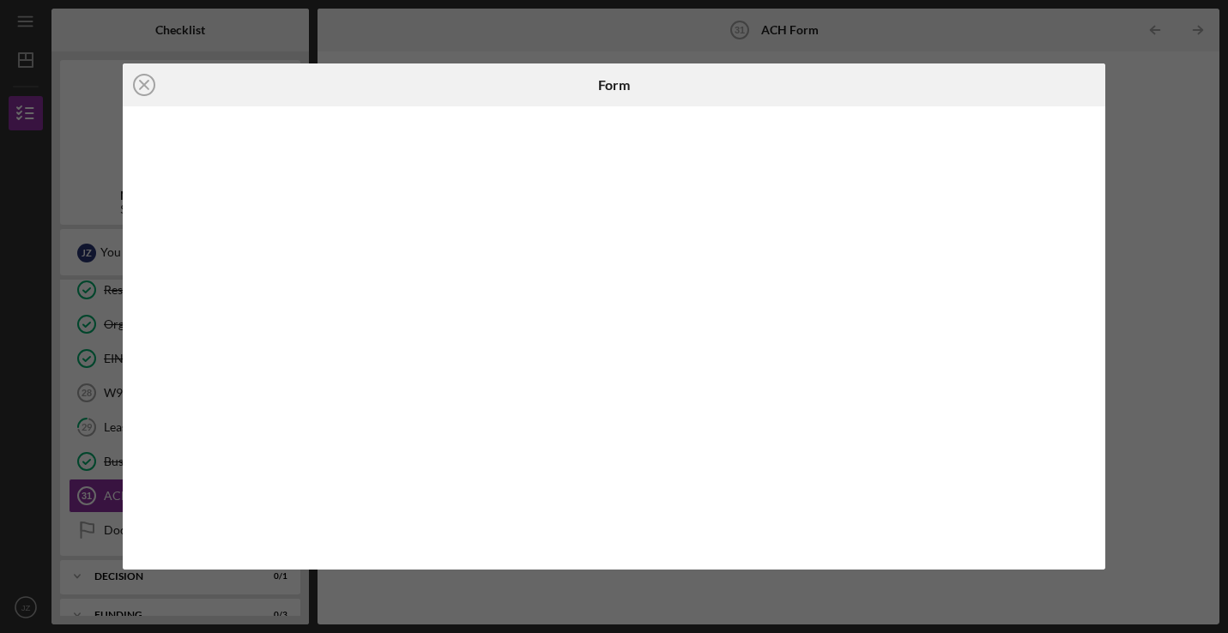
click at [961, 3] on div "Icon/Close Form" at bounding box center [614, 316] width 1228 height 633
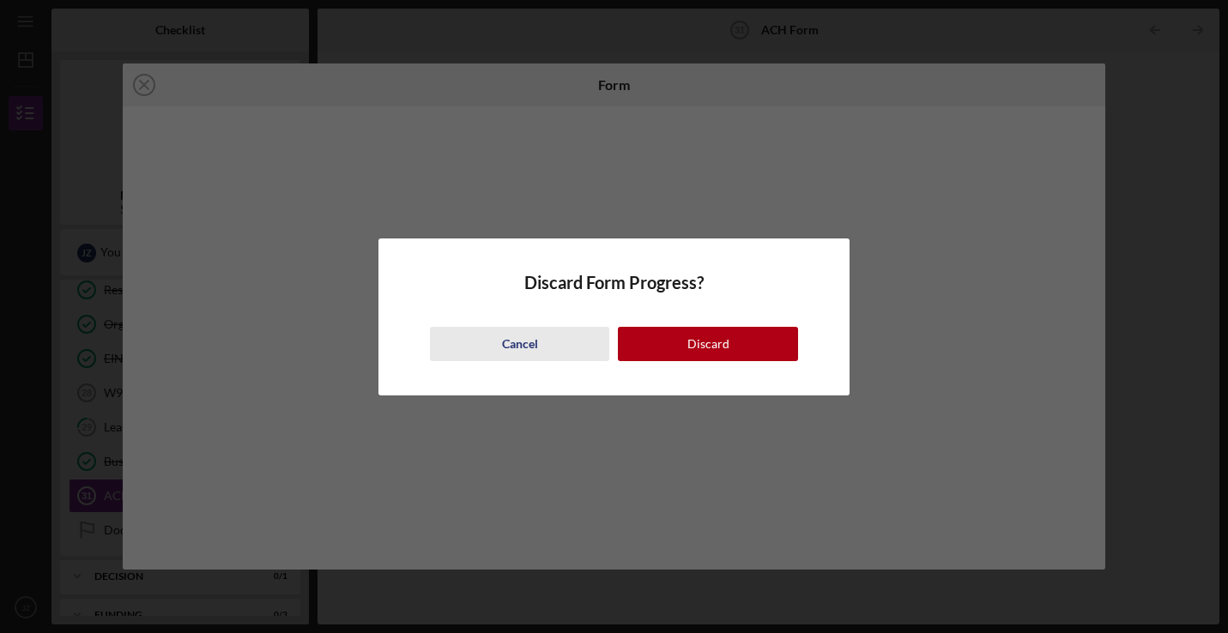
click at [521, 352] on div "Cancel" at bounding box center [520, 344] width 36 height 34
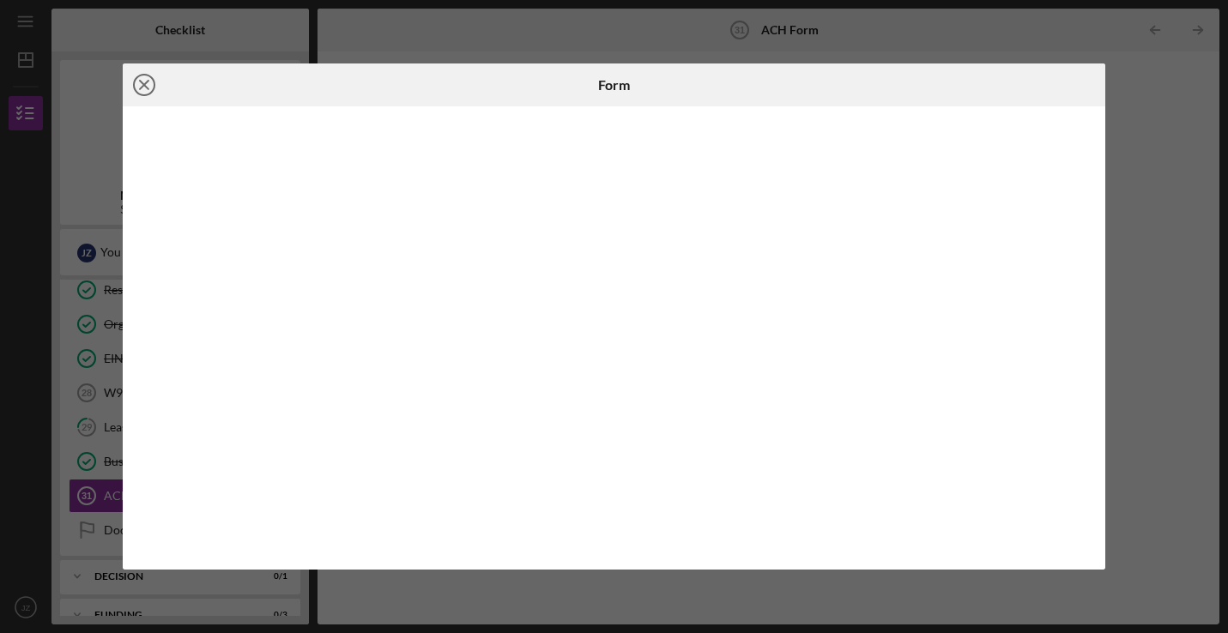
click at [136, 76] on icon "Icon/Close" at bounding box center [144, 85] width 43 height 43
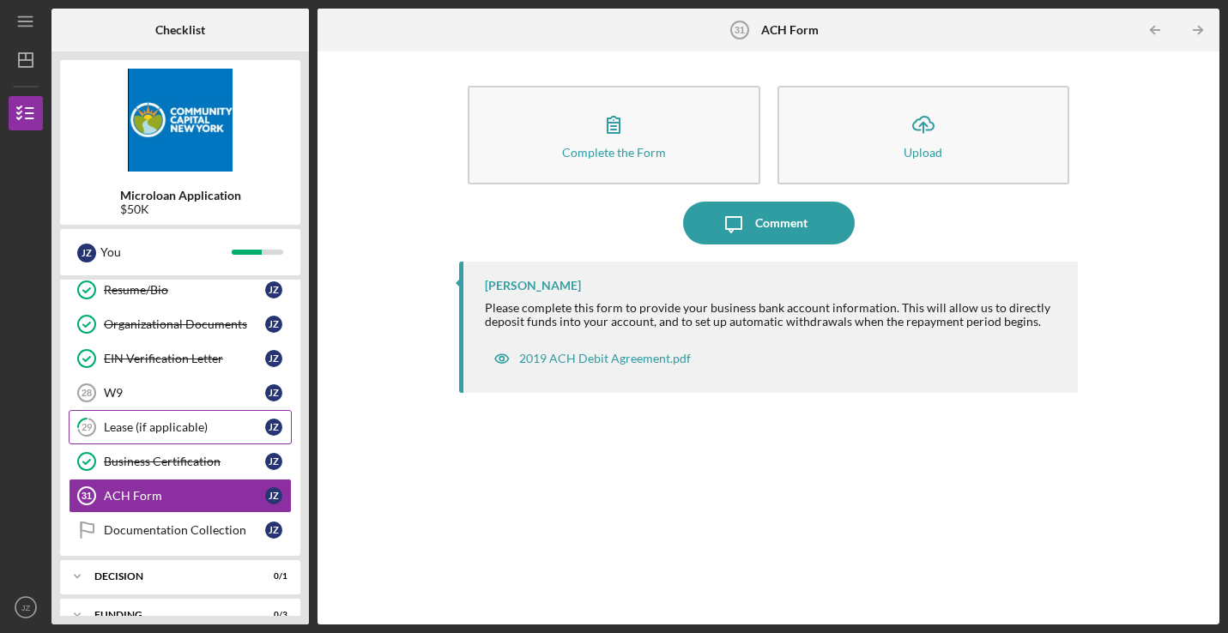
click at [209, 424] on div "Lease (if applicable)" at bounding box center [184, 427] width 161 height 14
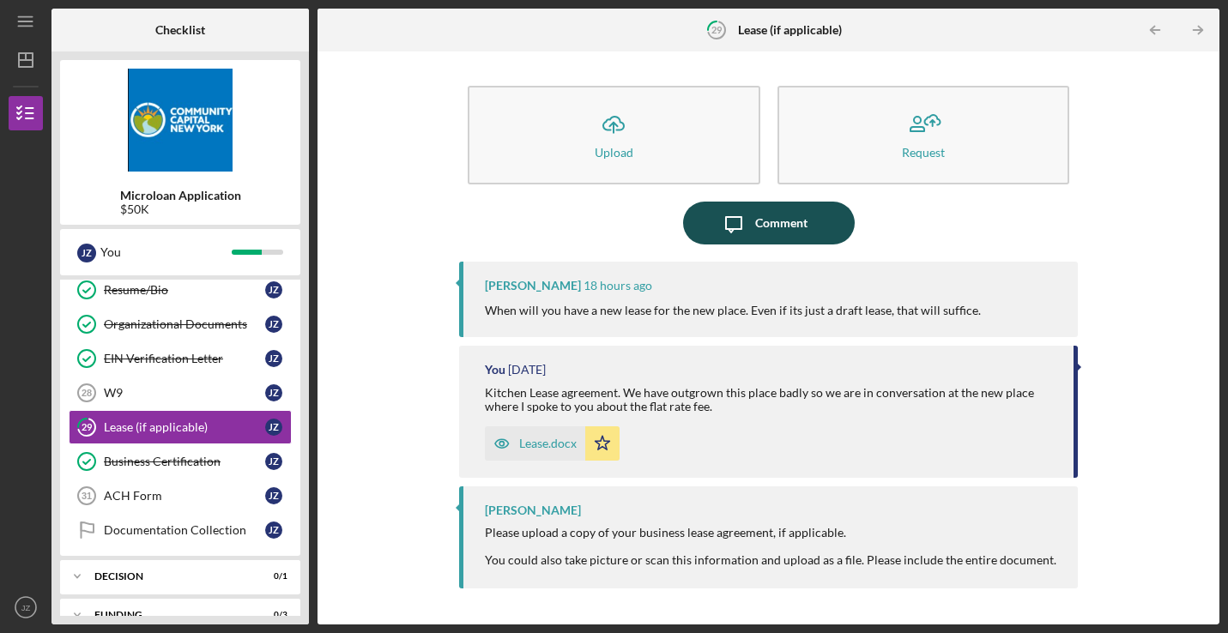
click at [741, 223] on icon "Icon/Message" at bounding box center [733, 223] width 43 height 43
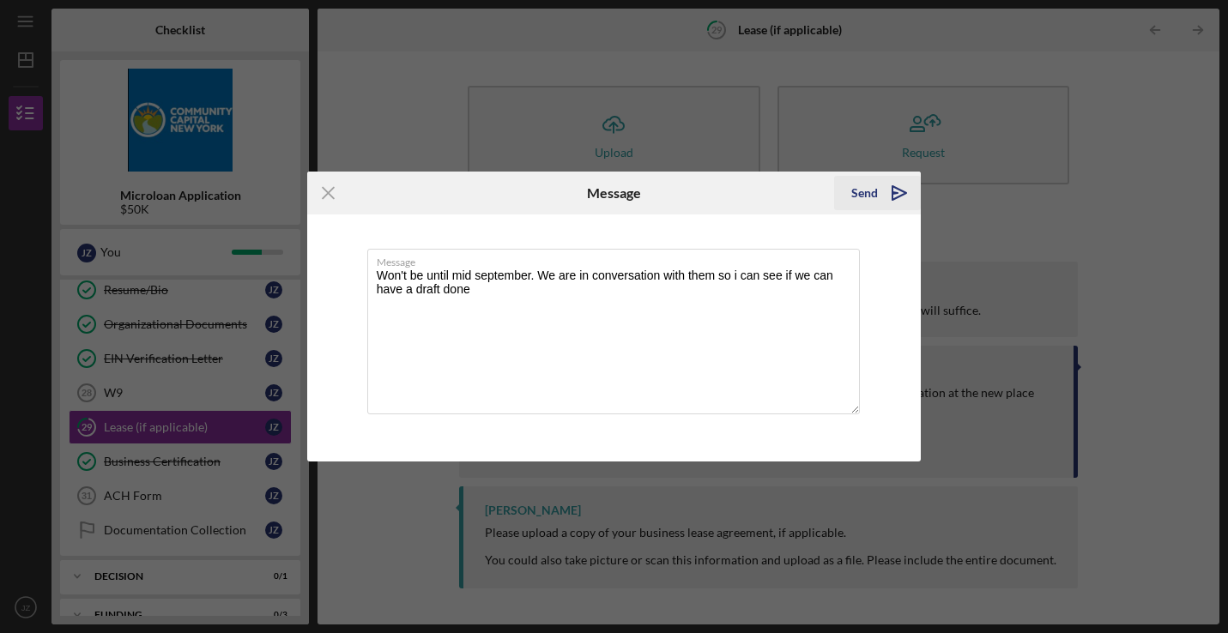
type textarea "Won't be until mid september. We are in conversation with them so i can see if …"
click at [898, 197] on icon "Icon/icon-invite-send" at bounding box center [899, 193] width 43 height 43
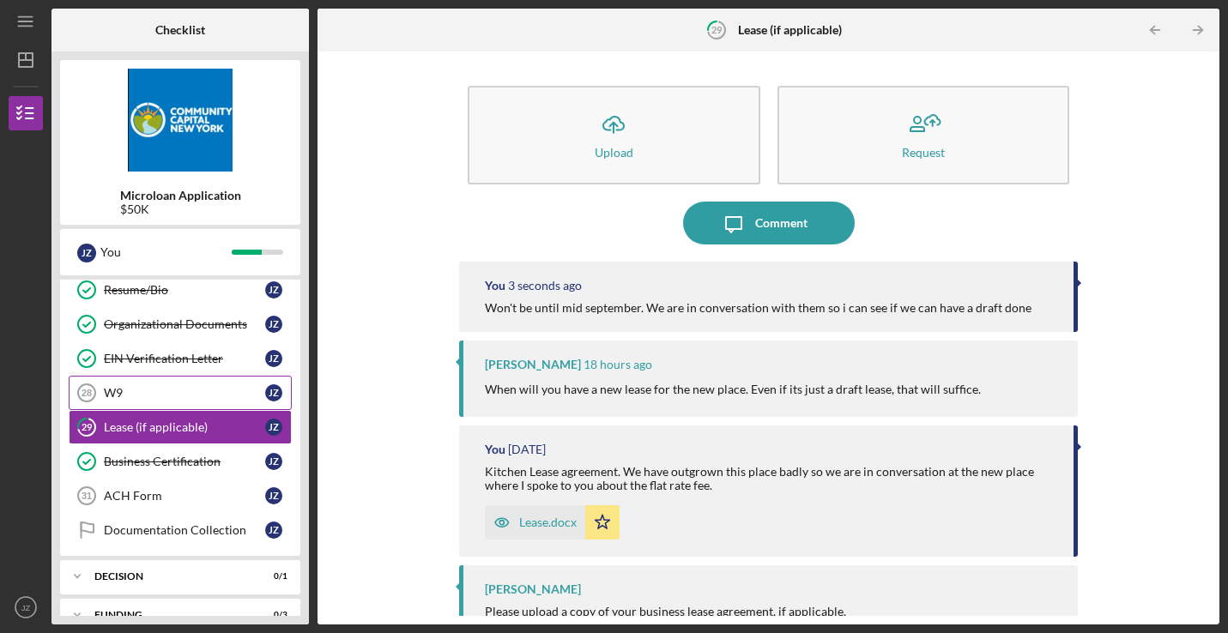
click at [136, 384] on link "W9 28 W9 J Z" at bounding box center [180, 393] width 223 height 34
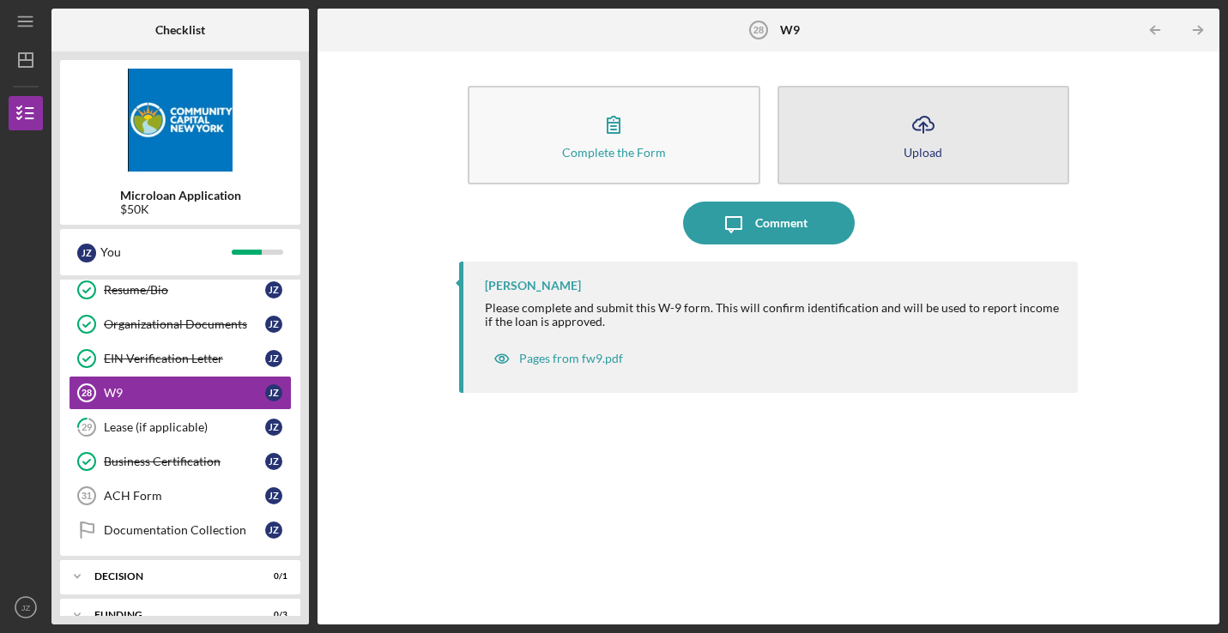
click at [962, 156] on button "Icon/Upload Upload" at bounding box center [923, 135] width 293 height 99
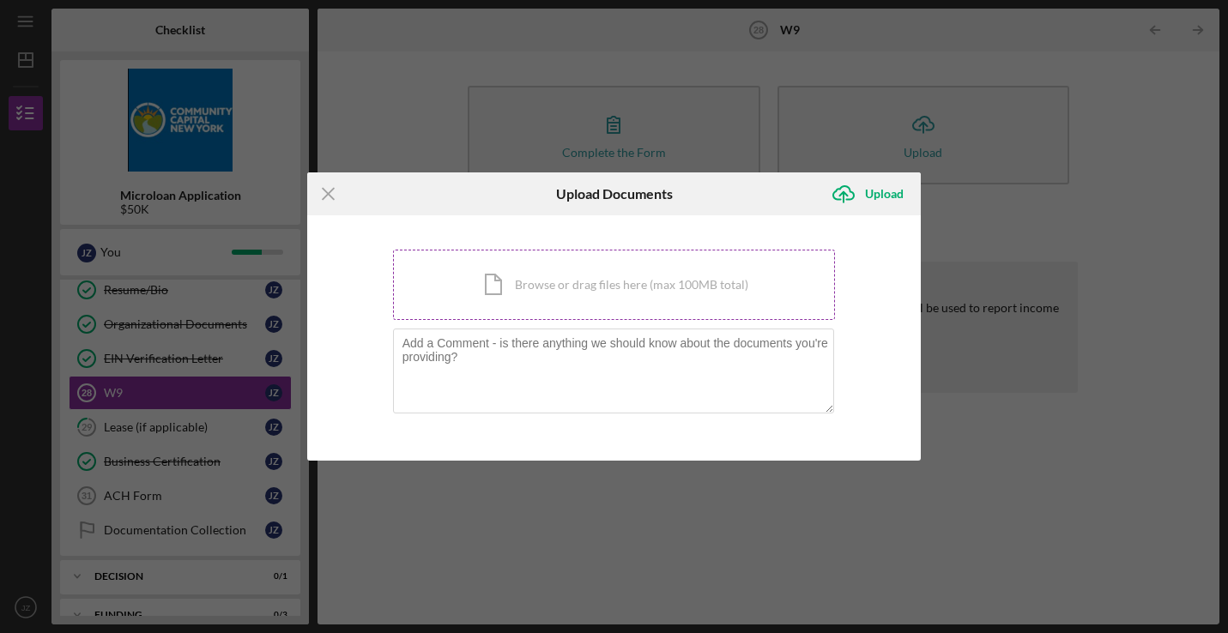
click at [518, 274] on div "Icon/Document Browse or drag files here (max 100MB total) Tap to choose files o…" at bounding box center [614, 285] width 443 height 70
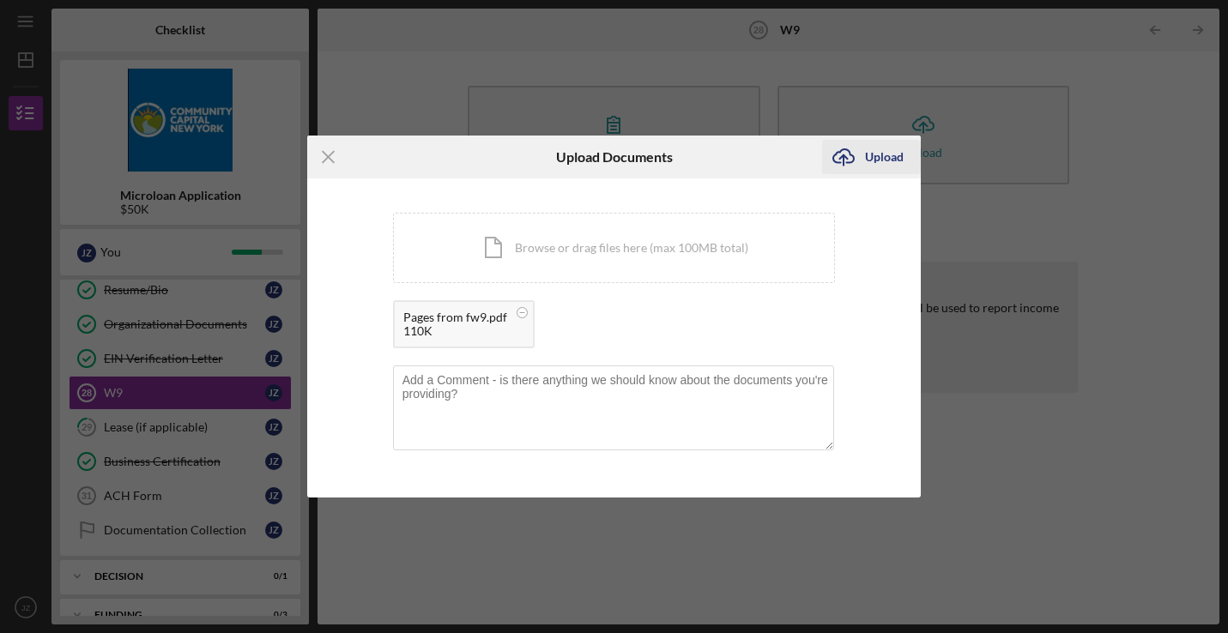
click at [887, 160] on div "Upload" at bounding box center [884, 157] width 39 height 34
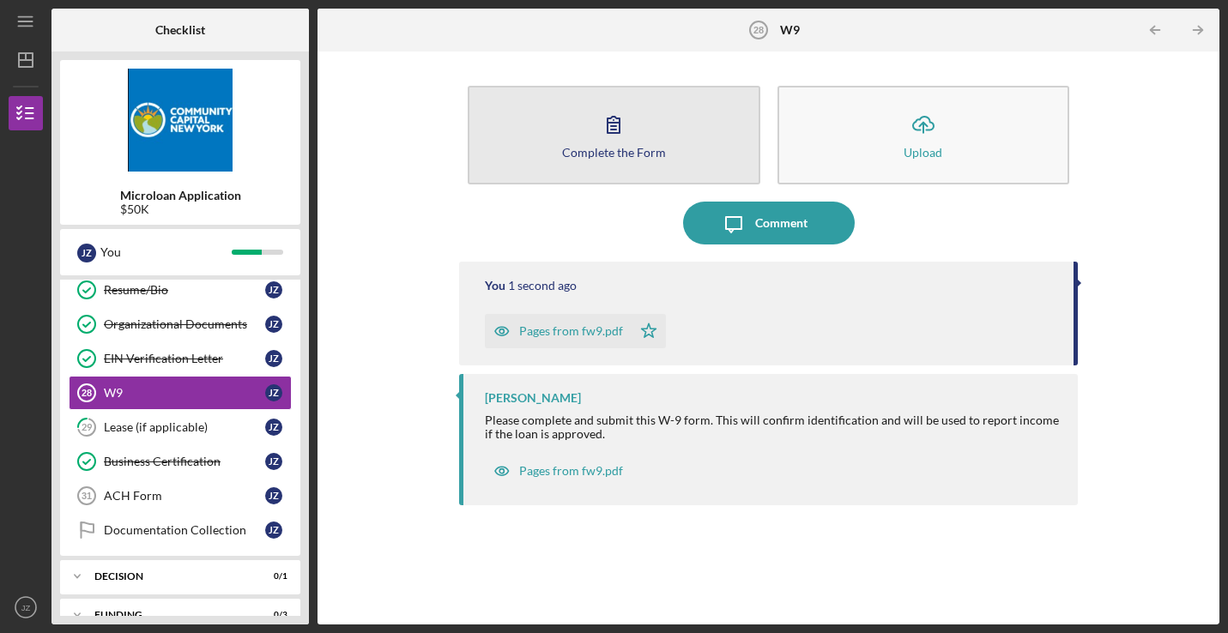
click at [650, 138] on button "Complete the Form Form" at bounding box center [614, 135] width 293 height 99
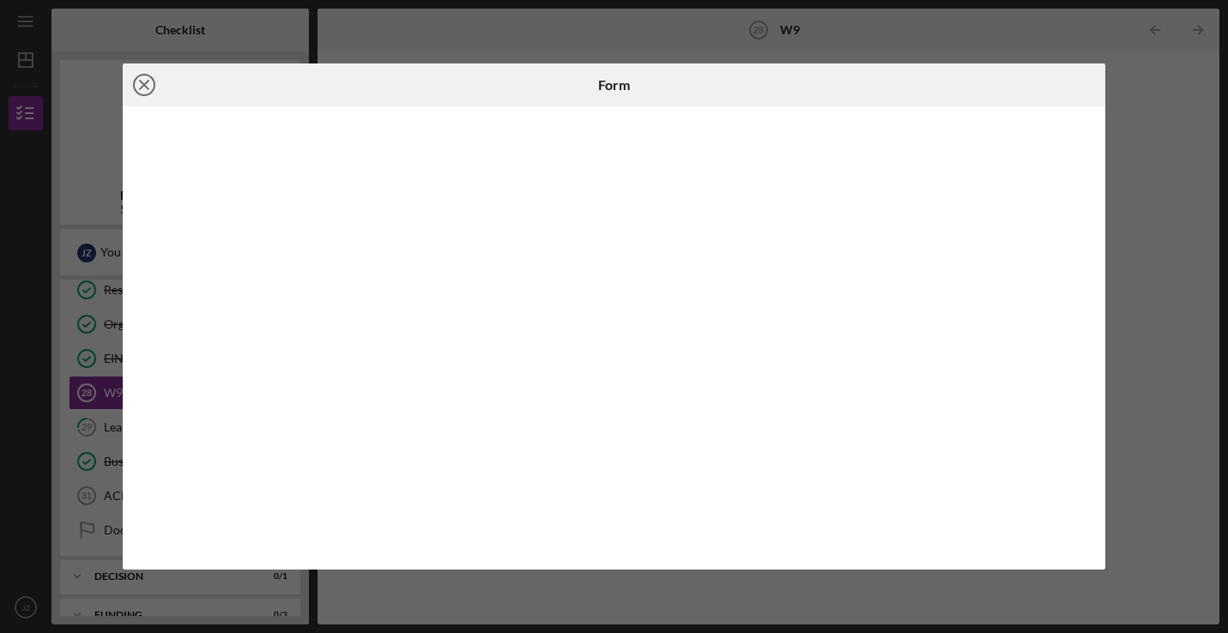
click at [143, 85] on line at bounding box center [144, 85] width 9 height 9
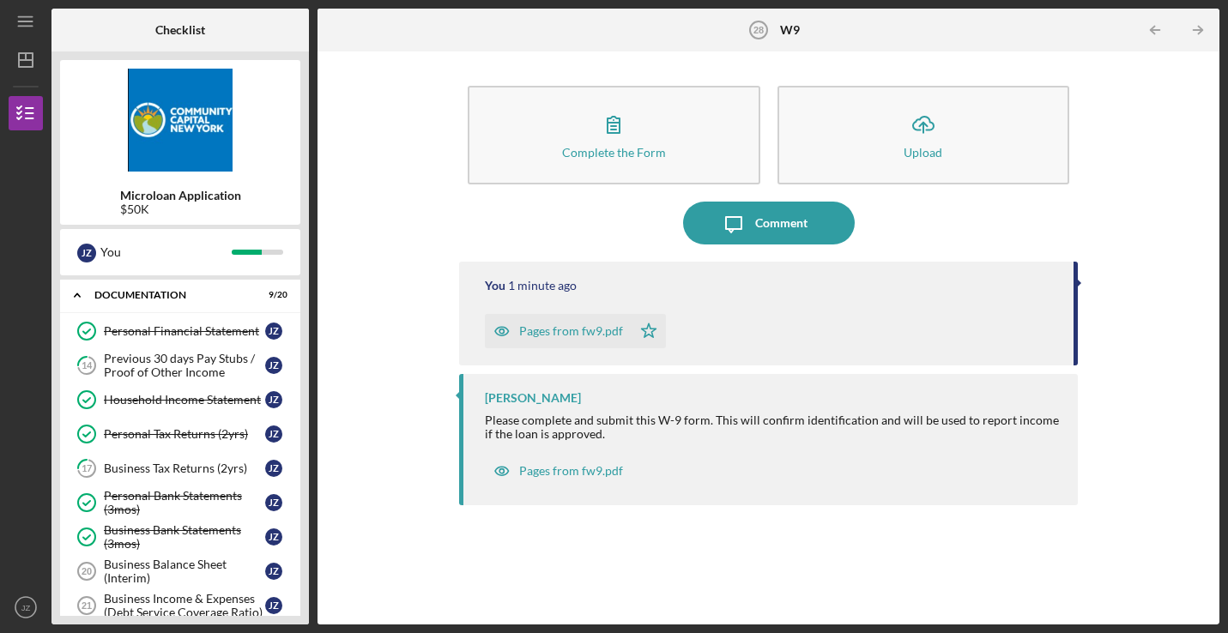
scroll to position [75, 0]
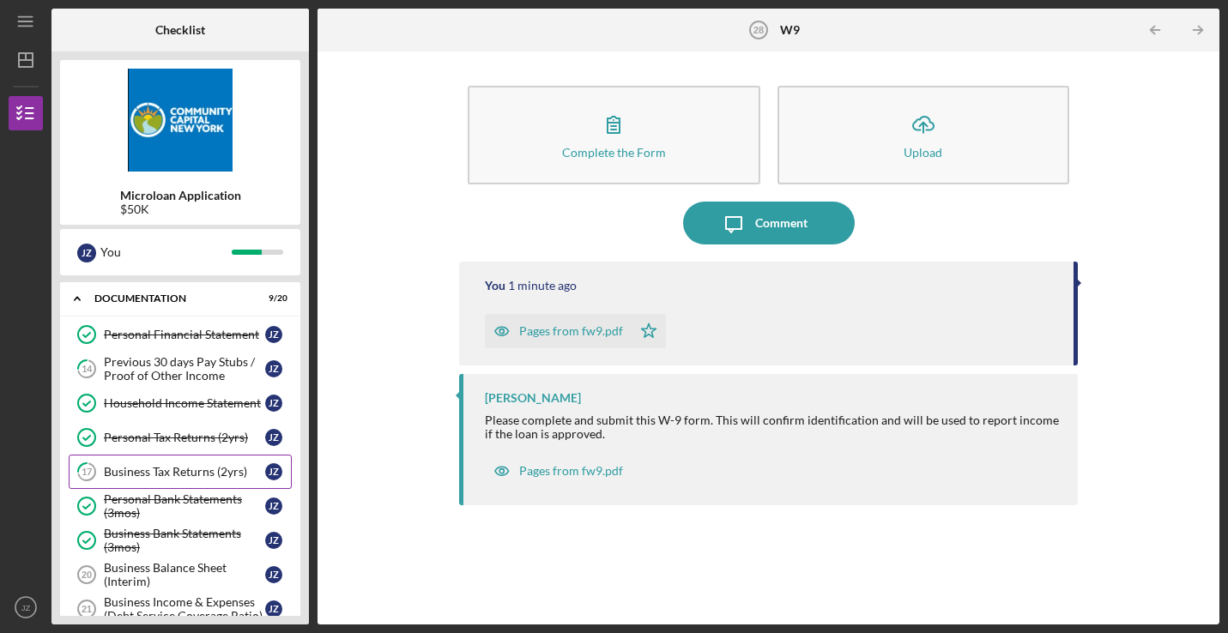
click at [191, 464] on link "17 Business Tax Returns (2yrs) J Z" at bounding box center [180, 472] width 223 height 34
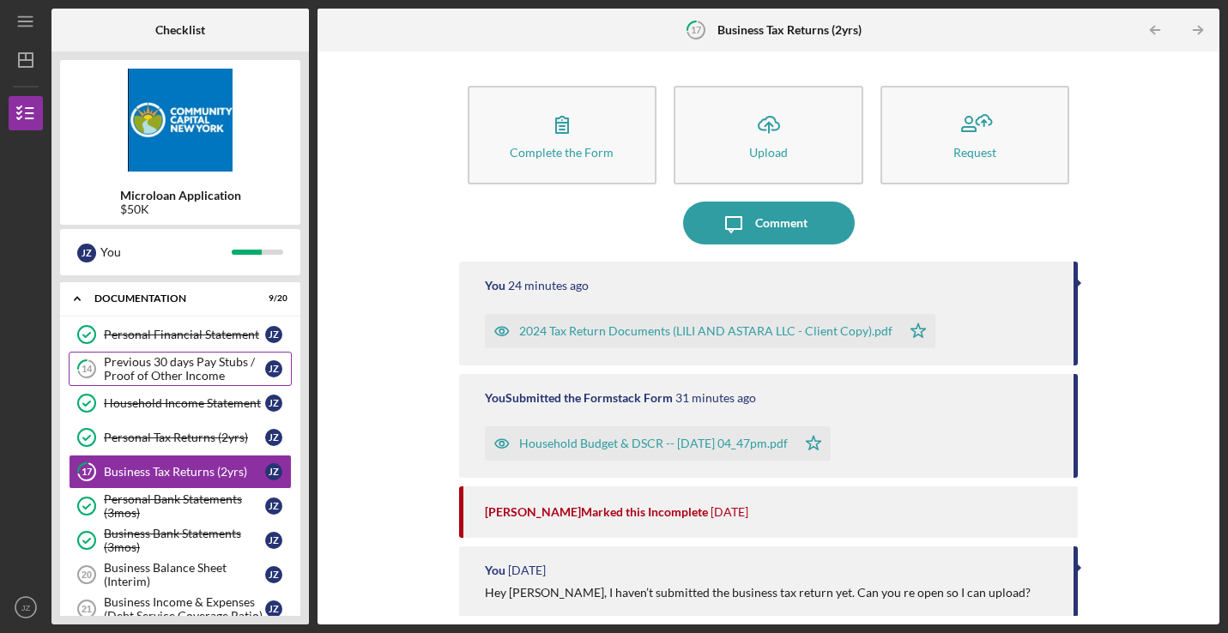
click at [190, 376] on div "Previous 30 days Pay Stubs / Proof of Other Income" at bounding box center [184, 368] width 161 height 27
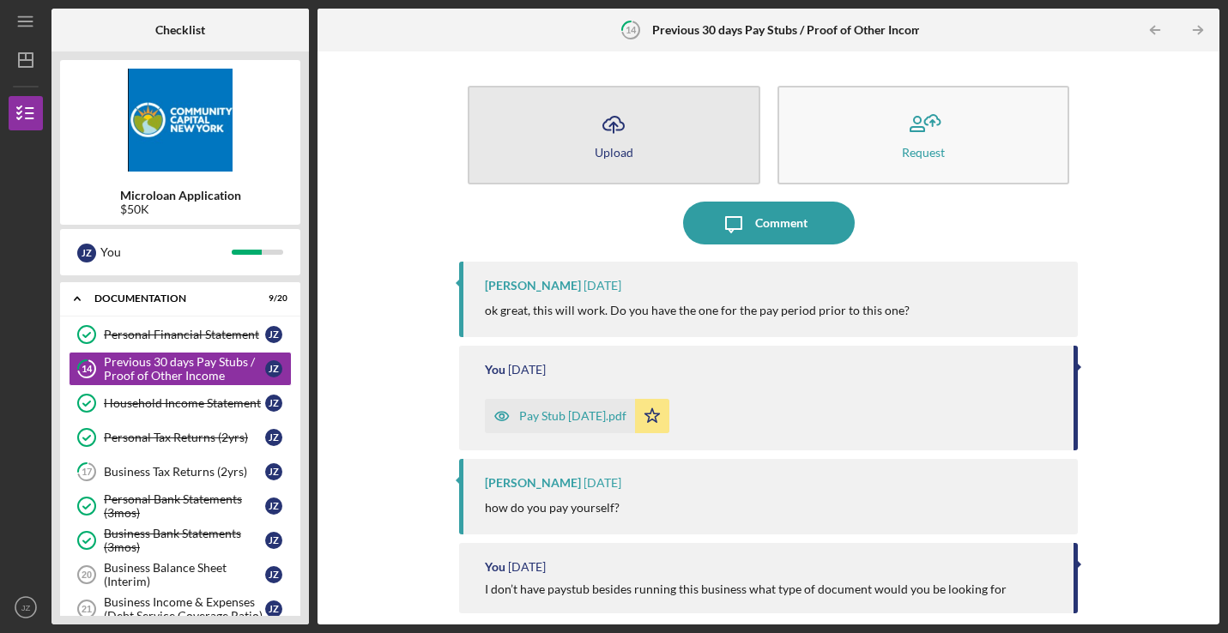
click at [664, 165] on button "Icon/Upload Upload" at bounding box center [614, 135] width 293 height 99
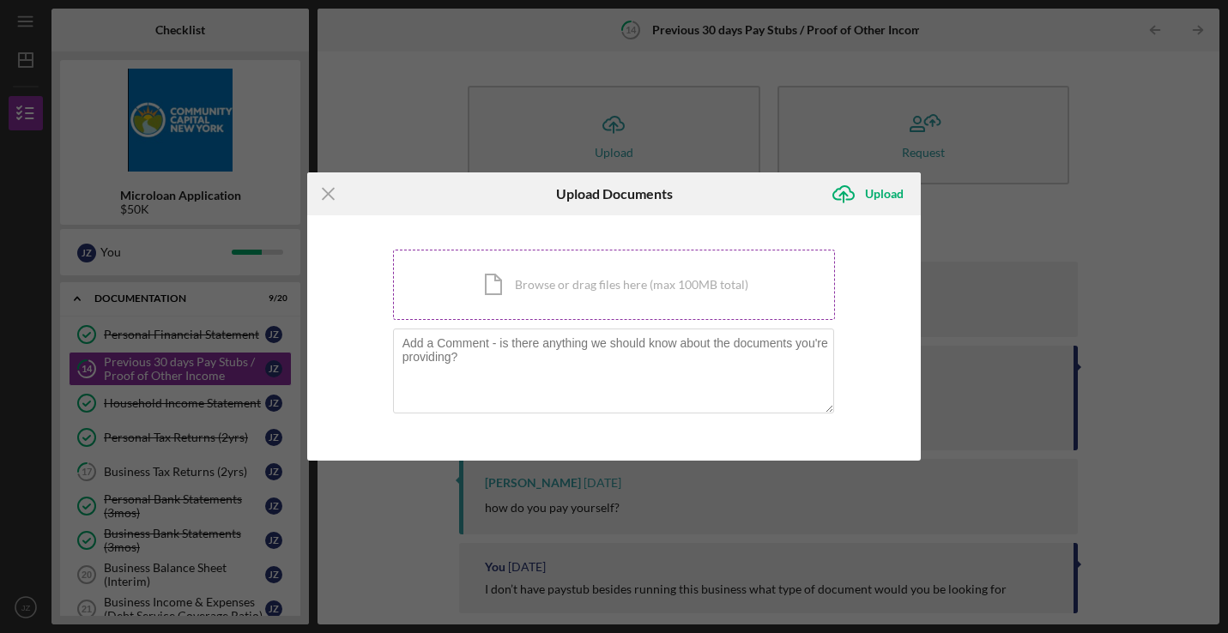
click at [517, 287] on div "Icon/Document Browse or drag files here (max 100MB total) Tap to choose files o…" at bounding box center [614, 285] width 443 height 70
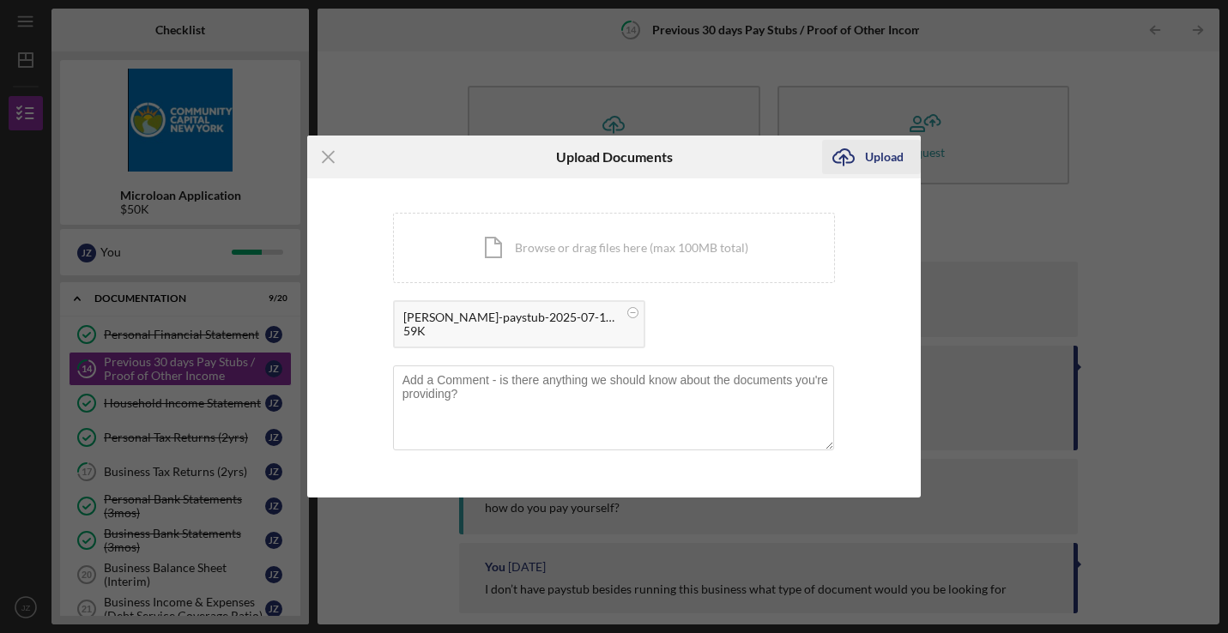
click at [880, 163] on div "Upload" at bounding box center [884, 157] width 39 height 34
